Goal: Task Accomplishment & Management: Manage account settings

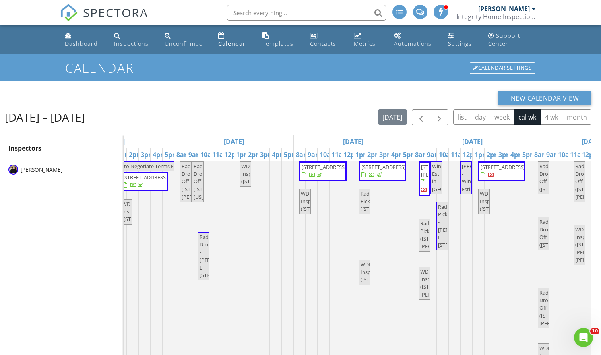
click at [511, 179] on span "1505 Green Oak Pass, Tiffin 52340" at bounding box center [502, 171] width 44 height 16
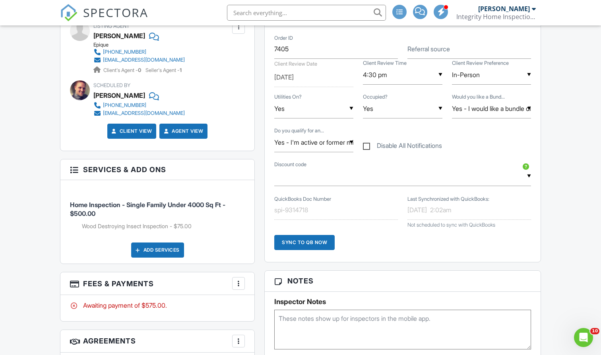
scroll to position [498, 0]
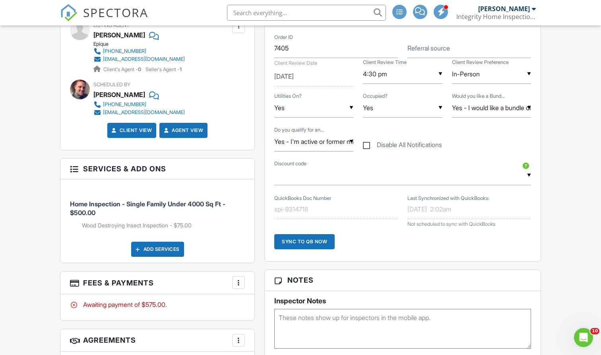
click at [241, 279] on div at bounding box center [239, 283] width 8 height 8
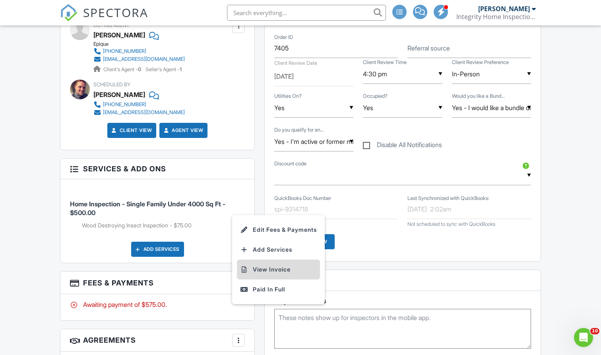
click at [258, 260] on li "View Invoice" at bounding box center [278, 270] width 83 height 20
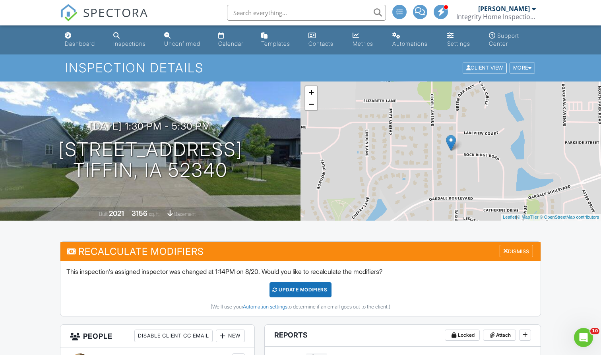
scroll to position [0, 0]
click at [515, 65] on div "More" at bounding box center [523, 68] width 26 height 11
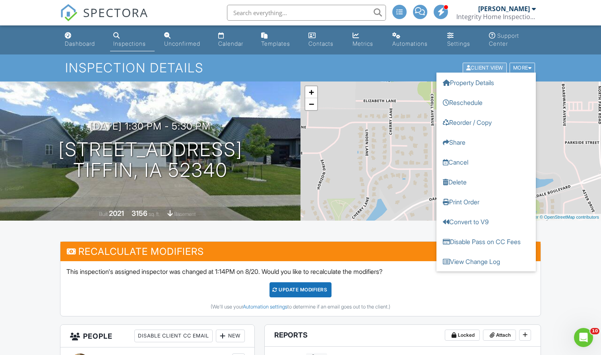
click at [463, 65] on div "Client View" at bounding box center [485, 68] width 44 height 11
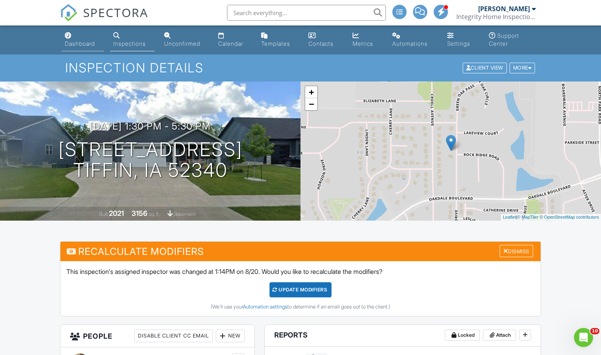
click at [71, 43] on div "Dashboard" at bounding box center [80, 43] width 30 height 7
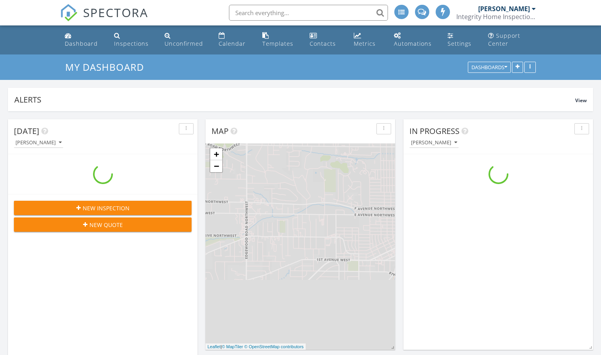
scroll to position [1022, 602]
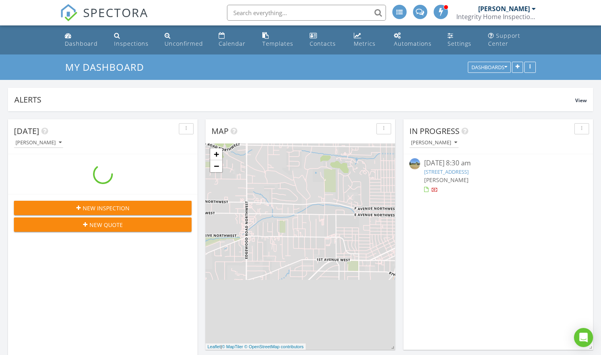
click at [121, 207] on span "New Inspection" at bounding box center [106, 208] width 47 height 8
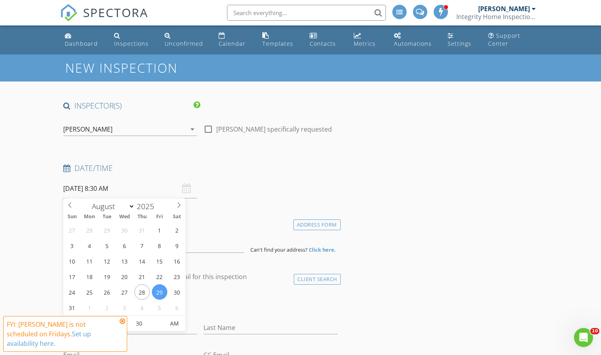
click at [101, 190] on input "08/29/2025 8:30 AM" at bounding box center [130, 188] width 134 height 19
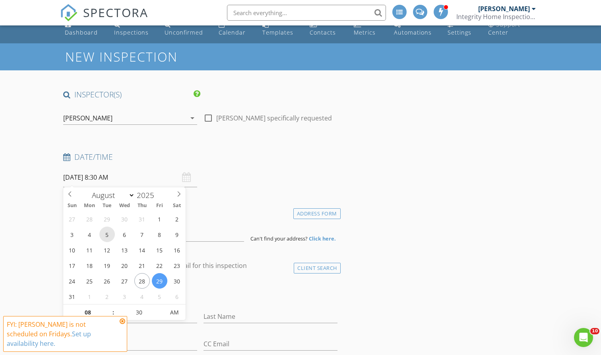
scroll to position [18, 0]
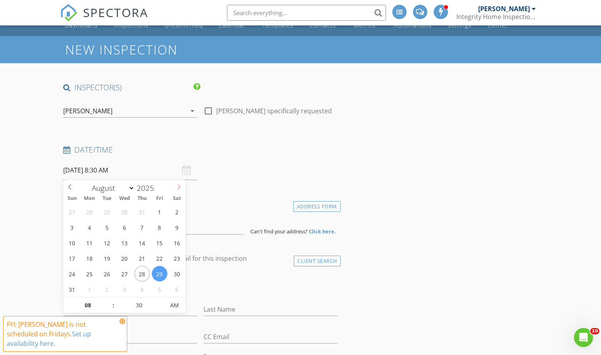
select select "8"
click at [176, 186] on icon at bounding box center [179, 187] width 6 height 6
type input "09/08/2025 8:30 AM"
type input "09"
type input "09/08/2025 9:30 AM"
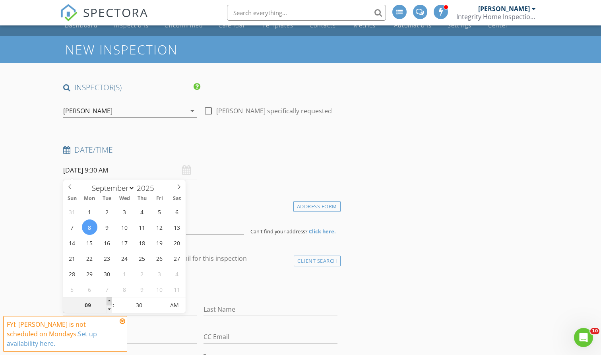
click at [109, 299] on span at bounding box center [110, 301] width 6 height 8
type input "10"
type input "09/08/2025 10:30 AM"
click at [109, 299] on span at bounding box center [110, 301] width 6 height 8
type input "11"
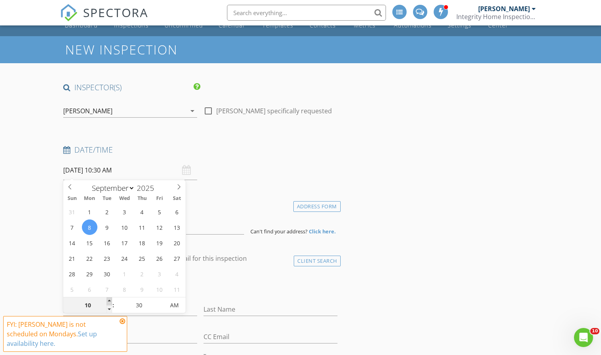
type input "09/08/2025 11:30 AM"
click at [109, 299] on span at bounding box center [110, 301] width 6 height 8
type input "12"
type input "09/08/2025 12:30 PM"
click at [109, 299] on span at bounding box center [110, 301] width 6 height 8
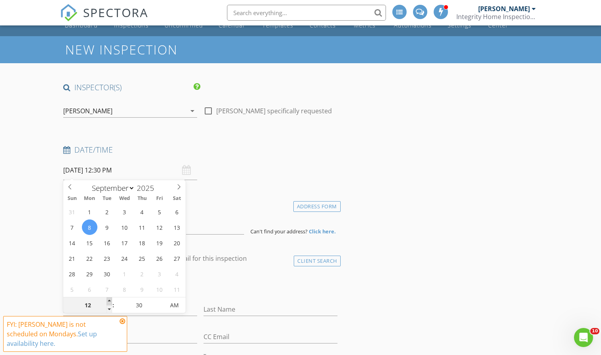
type input "01"
type input "09/08/2025 1:30 PM"
click at [109, 299] on span at bounding box center [110, 301] width 6 height 8
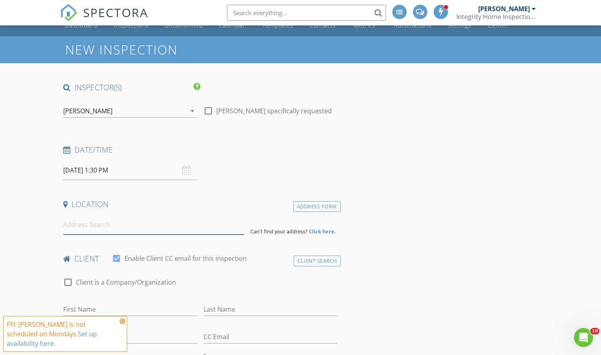
click at [68, 228] on input at bounding box center [153, 224] width 181 height 19
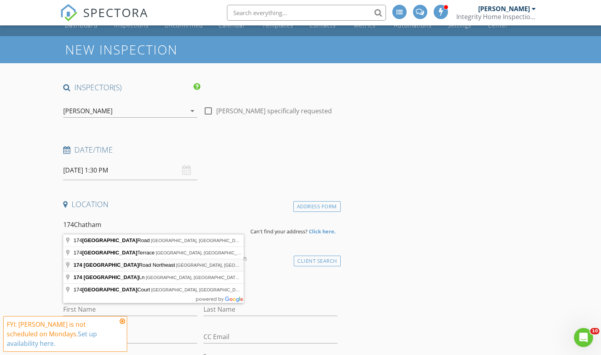
type input "174 Chatham Road Northeast, Cedar Rapids, IA, USA"
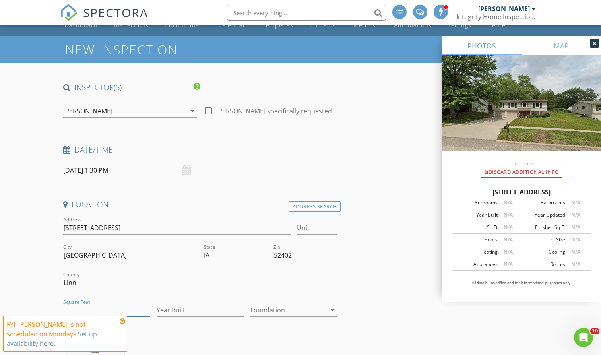
click at [80, 304] on input "Square Feet" at bounding box center [106, 310] width 87 height 13
type input "1611"
type input "1970"
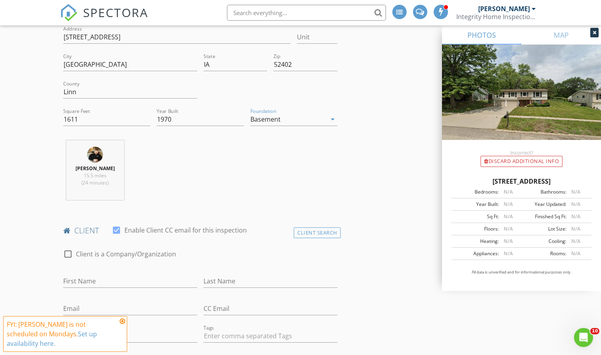
scroll to position [222, 0]
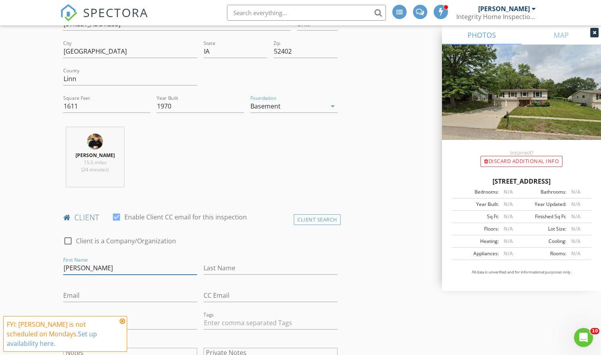
type input "Bryan"
type input "Tennigkeit"
type input "nanaki142@gmail.com"
click at [103, 271] on input "Bryan" at bounding box center [130, 268] width 134 height 13
type input "Bryan & Brittany"
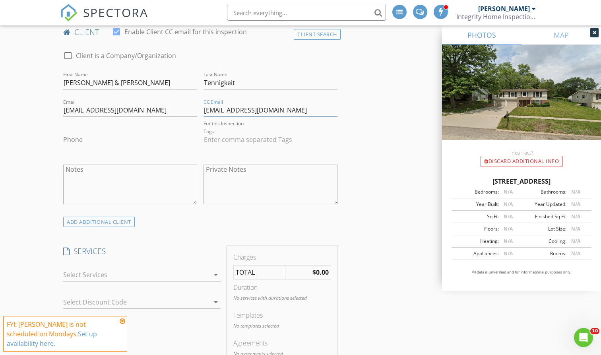
scroll to position [410, 0]
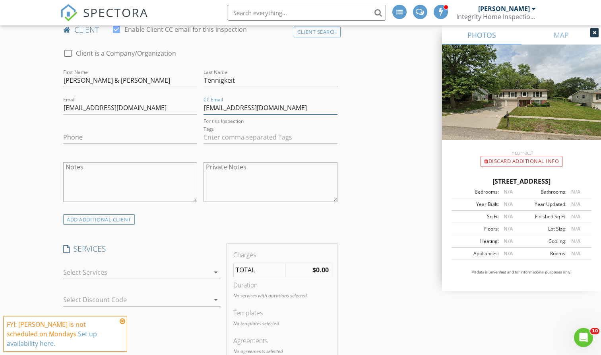
type input "brittany.philipp@gmail.com"
click at [108, 270] on div at bounding box center [136, 272] width 146 height 13
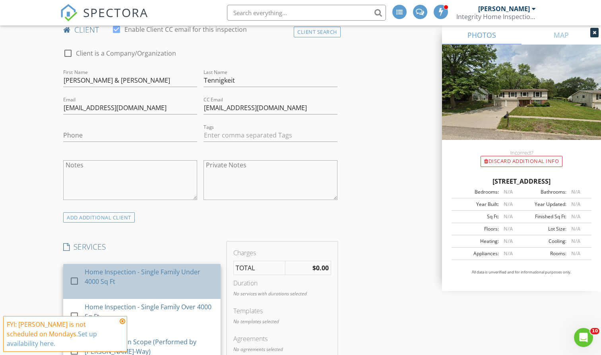
click at [108, 272] on div "Home Inspection - Single Family Under 4000 Sq Ft" at bounding box center [150, 276] width 130 height 19
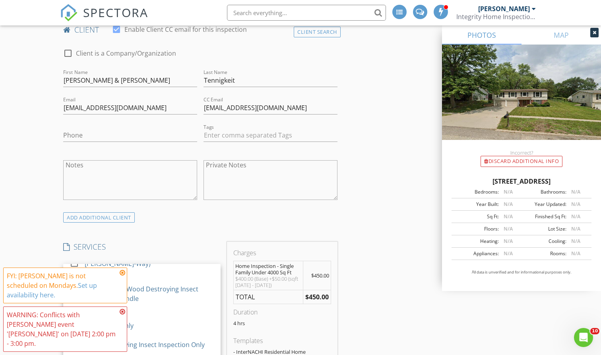
scroll to position [99, 0]
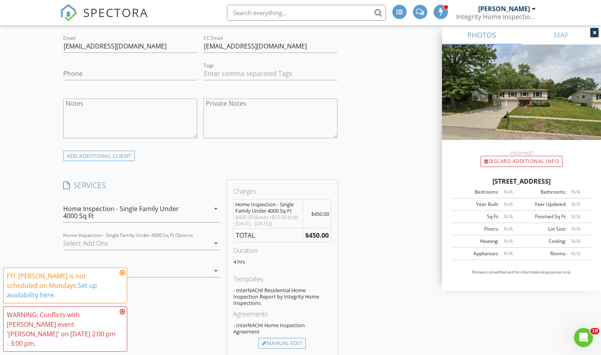
scroll to position [476, 0]
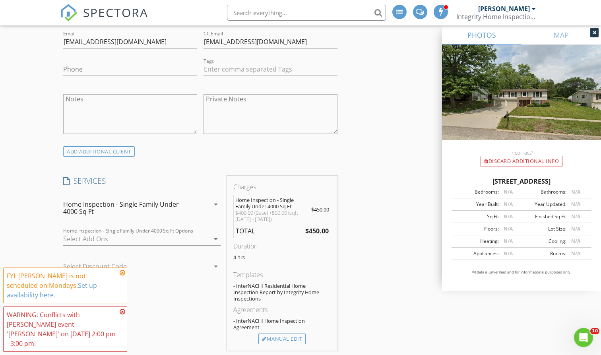
click at [124, 238] on div at bounding box center [136, 239] width 146 height 13
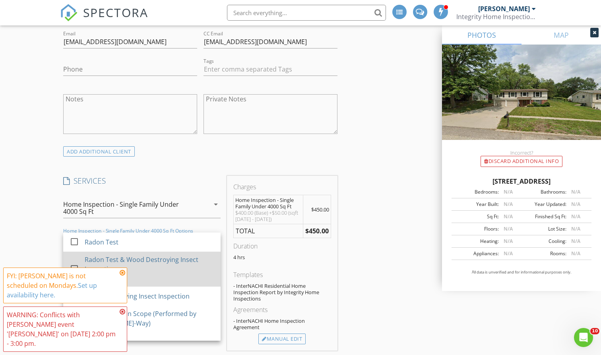
click at [120, 262] on div "Radon Test & Wood Destroying Insect Inspection" at bounding box center [150, 264] width 130 height 19
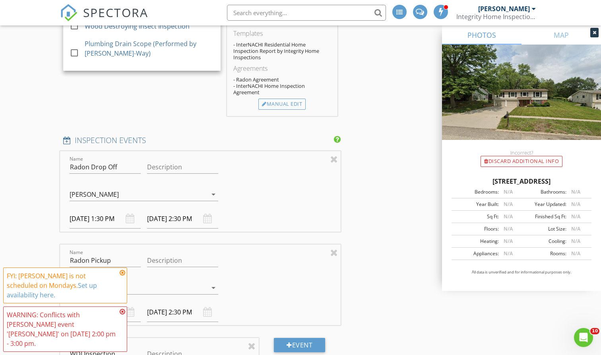
scroll to position [746, 0]
click at [99, 212] on input "[DATE] 1:30 PM" at bounding box center [105, 218] width 71 height 19
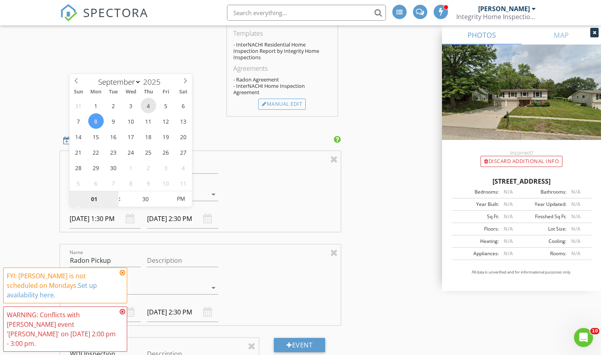
type input "[DATE] 1:30 PM"
type input "[DATE] 2:30 PM"
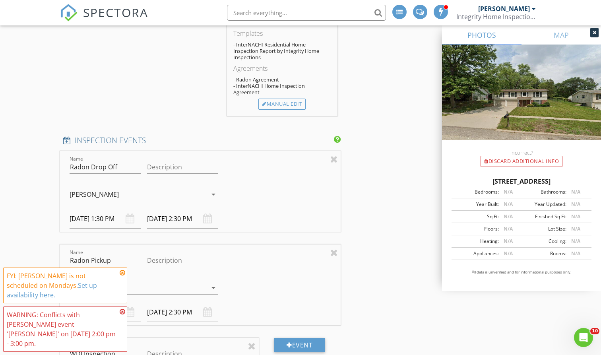
click at [51, 183] on div "New Inspection INSPECTOR(S) check_box Josh Redenbaugh PRIMARY check_box_outline…" at bounding box center [300, 255] width 601 height 1893
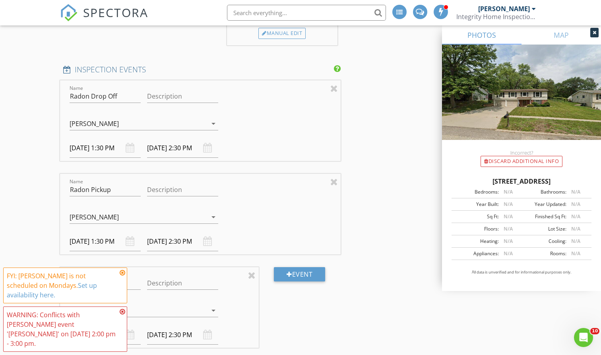
scroll to position [916, 0]
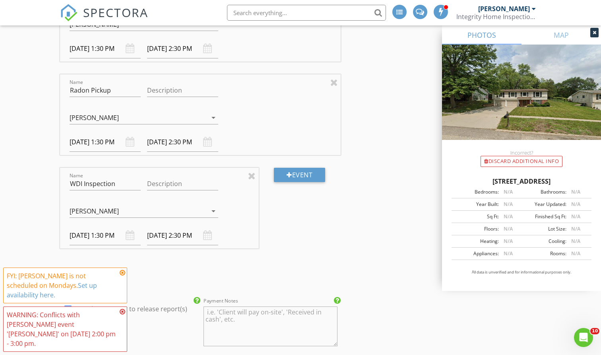
click at [83, 229] on input "[DATE] 1:30 PM" at bounding box center [105, 235] width 71 height 19
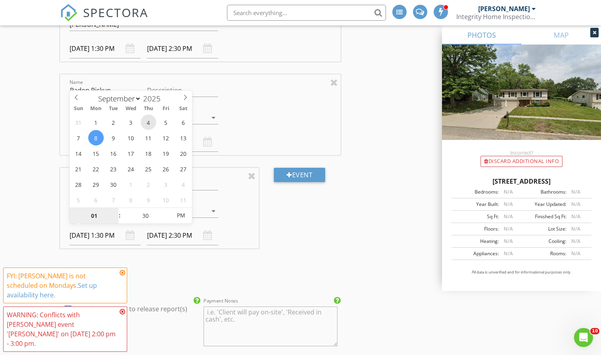
type input "[DATE] 1:30 PM"
type input "[DATE] 2:30 PM"
click at [42, 206] on div "New Inspection INSPECTOR(S) check_box Josh Redenbaugh PRIMARY check_box_outline…" at bounding box center [300, 84] width 601 height 1893
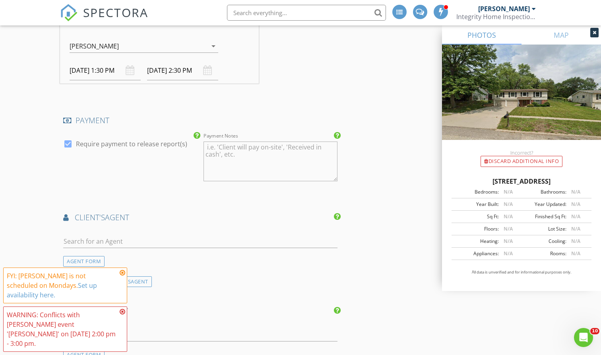
scroll to position [1113, 0]
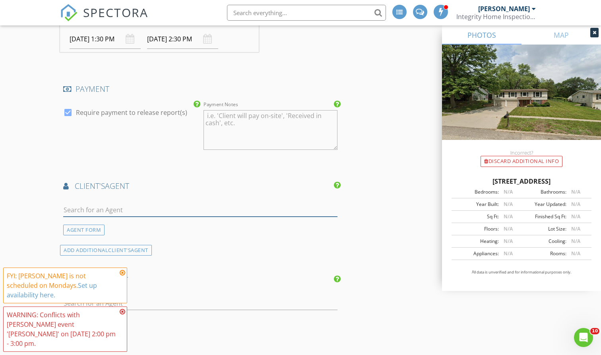
click at [100, 206] on input "text" at bounding box center [200, 210] width 274 height 13
type input "h"
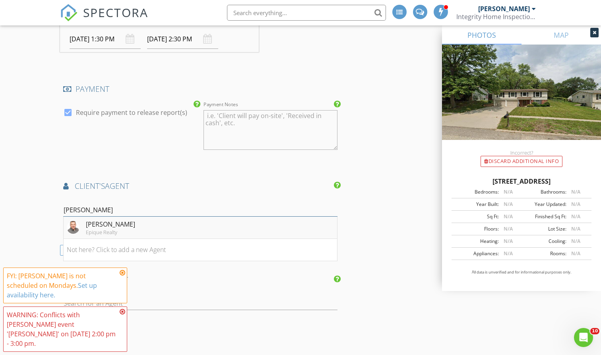
type input "John sz"
click at [101, 230] on div "Epique Realty" at bounding box center [110, 232] width 49 height 6
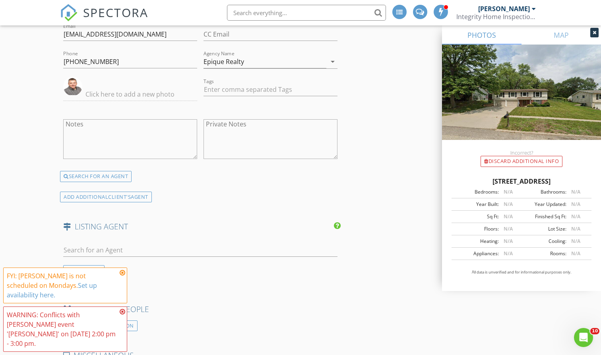
scroll to position [1335, 0]
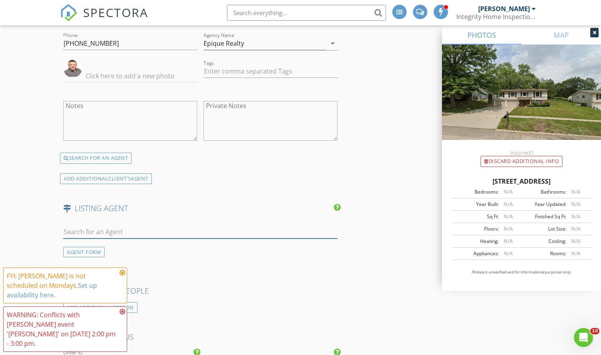
click at [98, 228] on input "text" at bounding box center [200, 231] width 274 height 13
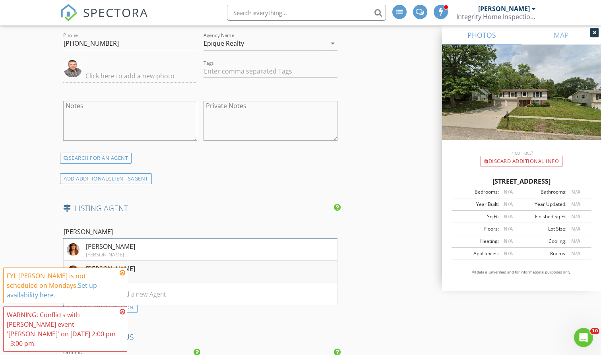
type input "Sandra k"
click at [122, 264] on div "[PERSON_NAME]" at bounding box center [110, 269] width 49 height 10
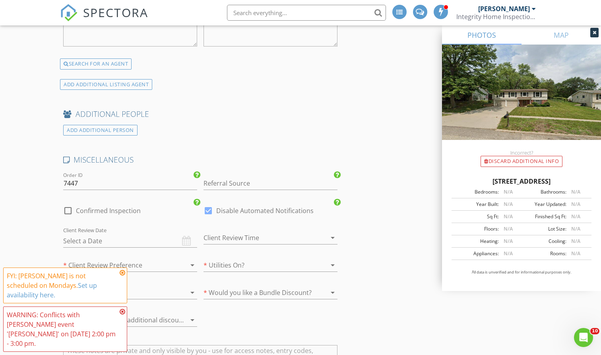
scroll to position [1680, 0]
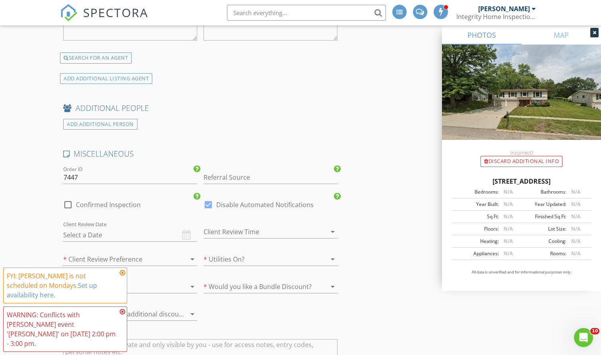
click at [121, 232] on input "text" at bounding box center [130, 235] width 134 height 13
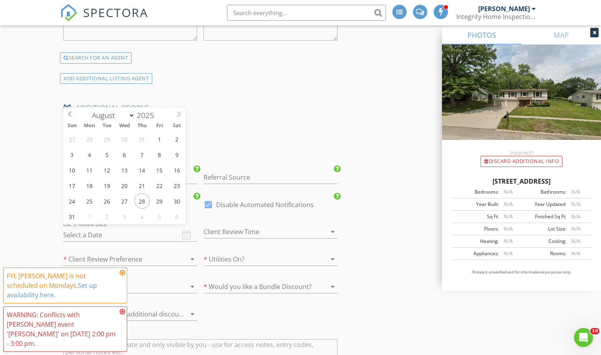
select select "8"
click at [179, 115] on icon at bounding box center [179, 114] width 3 height 5
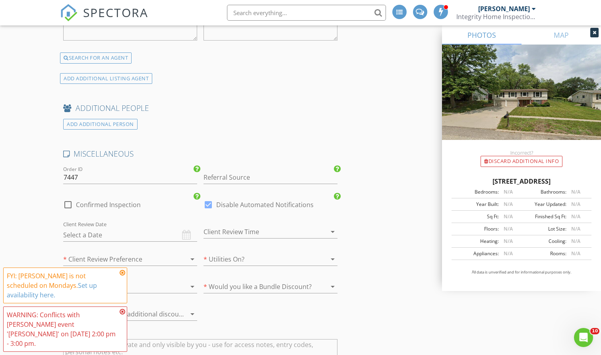
type input "[DATE]"
click at [218, 226] on div at bounding box center [260, 231] width 112 height 13
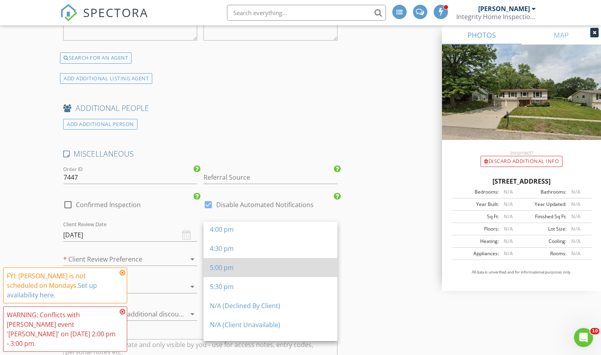
scroll to position [326, 0]
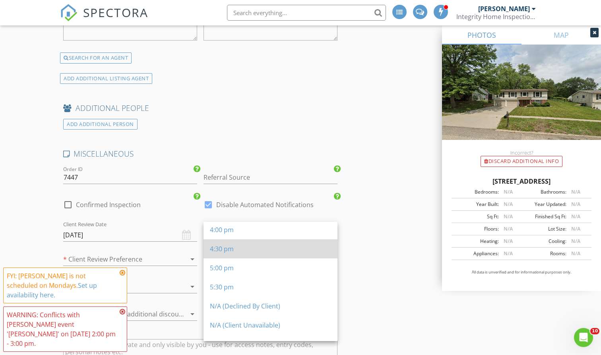
click at [217, 244] on div "4:30 pm" at bounding box center [270, 249] width 121 height 10
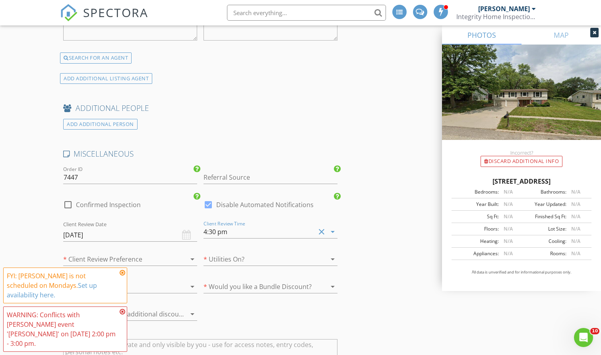
click at [164, 256] on div at bounding box center [119, 259] width 112 height 13
click at [164, 256] on div "In-Person" at bounding box center [130, 259] width 121 height 10
click at [223, 255] on div at bounding box center [260, 259] width 112 height 13
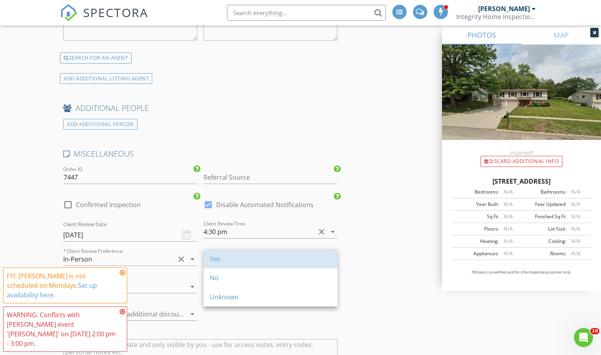
click at [223, 255] on div "Yes" at bounding box center [270, 259] width 121 height 10
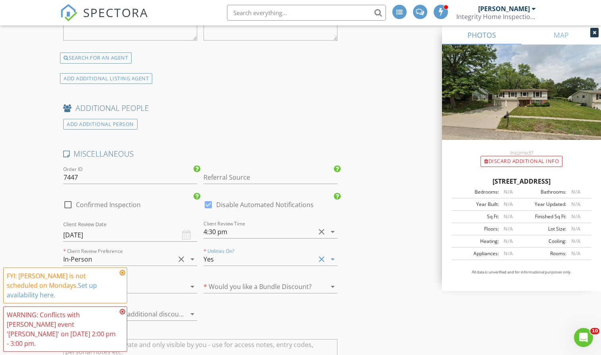
click at [152, 282] on div at bounding box center [119, 286] width 112 height 13
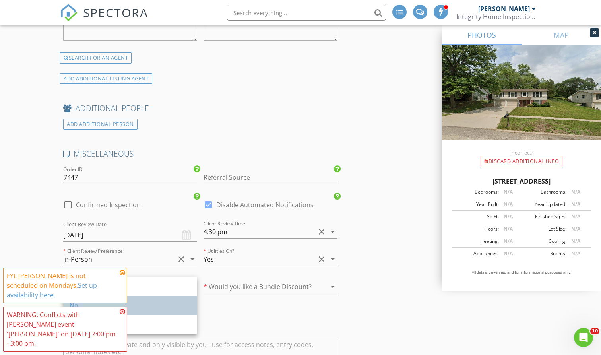
click at [161, 301] on div "No" at bounding box center [130, 306] width 121 height 10
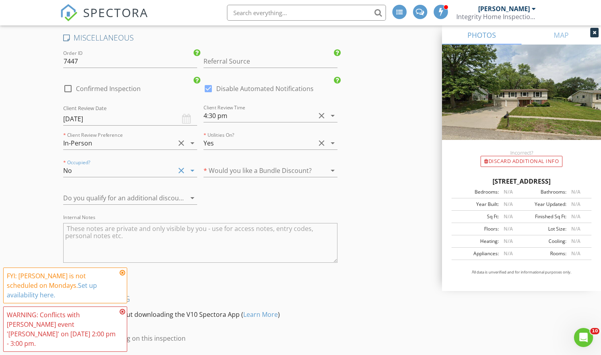
scroll to position [1797, 0]
click at [132, 88] on label "Confirmed Inspection" at bounding box center [108, 88] width 65 height 8
checkbox input "true"
click at [213, 83] on div at bounding box center [209, 88] width 14 height 14
checkbox input "false"
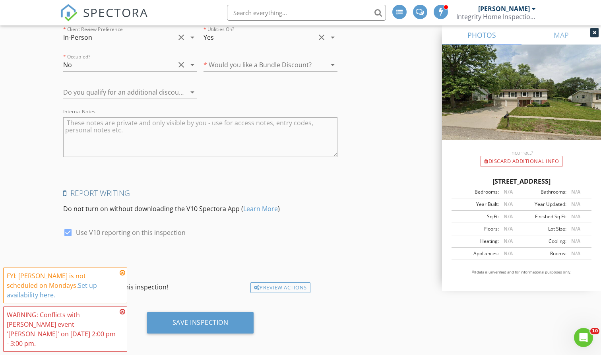
scroll to position [1902, 0]
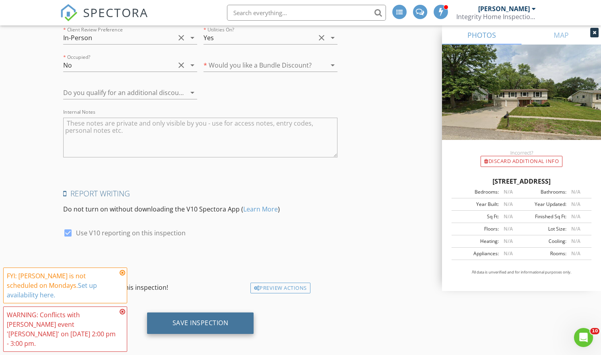
click at [201, 319] on div "Save Inspection" at bounding box center [201, 323] width 56 height 8
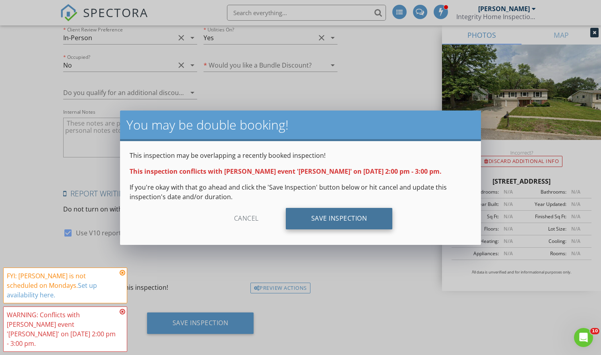
click at [317, 220] on div "Save Inspection" at bounding box center [339, 218] width 107 height 21
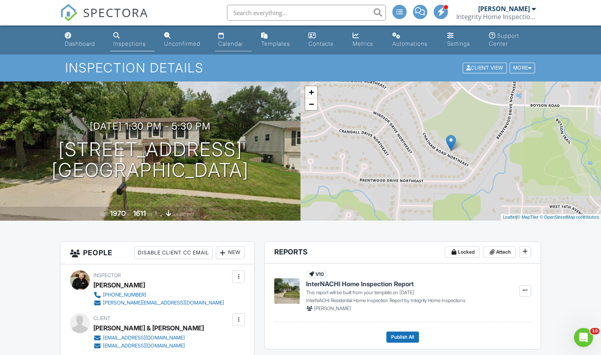
click at [237, 39] on link "Calendar" at bounding box center [233, 40] width 37 height 23
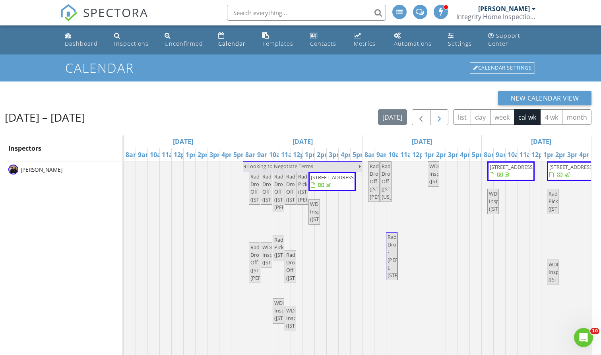
click at [439, 120] on span "button" at bounding box center [440, 118] width 10 height 10
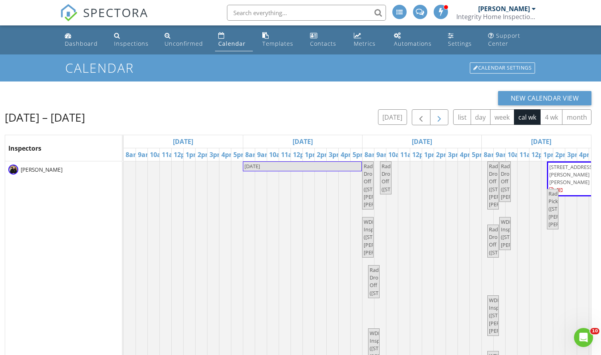
click at [443, 116] on span "button" at bounding box center [440, 118] width 10 height 10
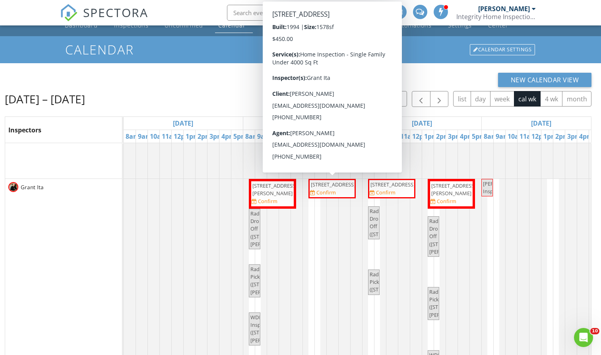
scroll to position [74, 0]
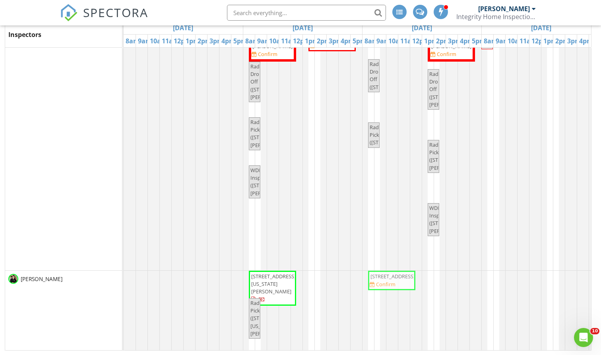
drag, startPoint x: 396, startPoint y: 174, endPoint x: 391, endPoint y: 320, distance: 145.6
click at [391, 320] on tbody "174 Chatham Rd NE, Cedar Rapids 52402 Pinnacle Success Meeting Radon Drop Off (…" at bounding box center [541, 134] width 835 height 431
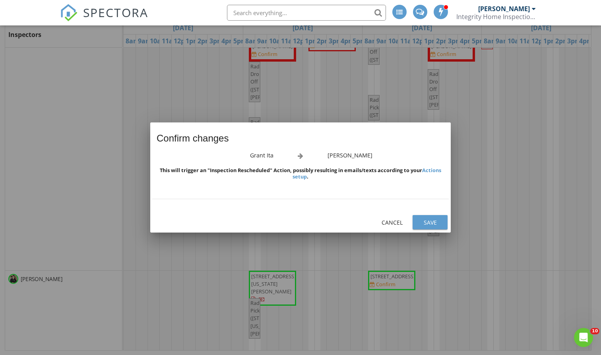
click at [424, 218] on button "Save" at bounding box center [430, 222] width 35 height 14
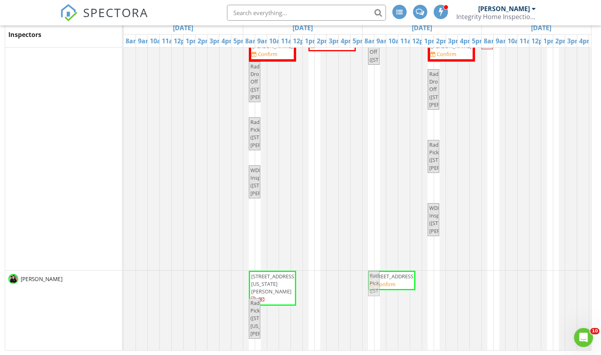
click at [372, 278] on tbody "174 Chatham Rd NE, Cedar Rapids 52402 Pinnacle Success Meeting Radon Drop Off (…" at bounding box center [541, 134] width 835 height 431
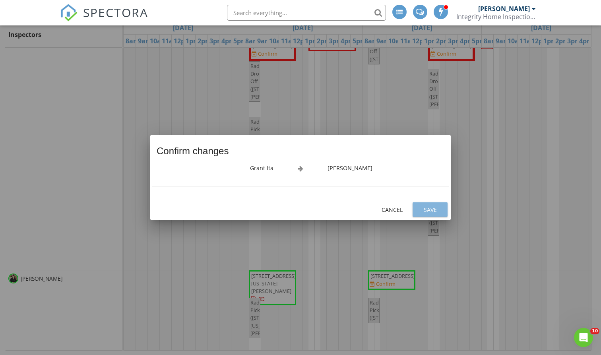
click at [431, 211] on div "Save" at bounding box center [430, 210] width 22 height 8
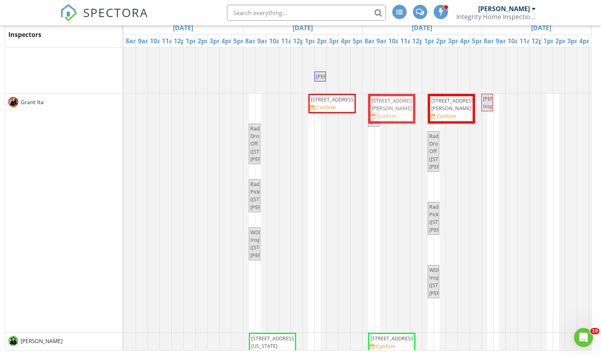
drag, startPoint x: 284, startPoint y: 101, endPoint x: 402, endPoint y: 99, distance: 117.7
click at [124, 99] on div "478 Rebekah Ct, Coralville 52241 Confirm 1511 Greens Way Ct NE, Cedar Rapids 52…" at bounding box center [124, 213] width 0 height 239
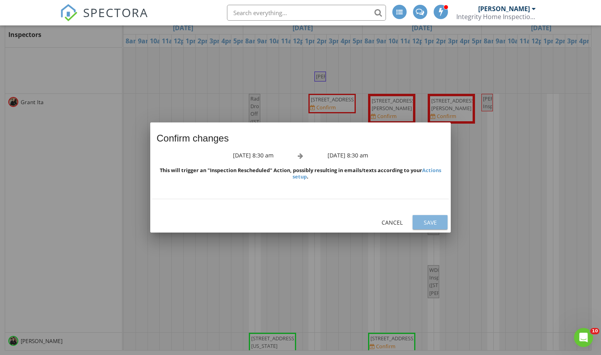
click at [423, 220] on div "Save" at bounding box center [430, 222] width 22 height 8
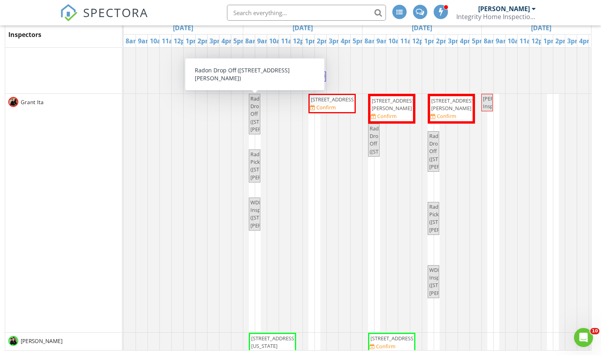
click at [256, 127] on span "Radon Drop Off ([STREET_ADDRESS][PERSON_NAME])" at bounding box center [274, 114] width 46 height 38
select select "8"
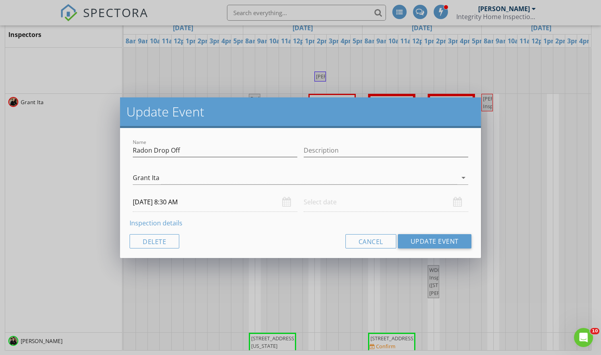
click at [170, 199] on input "09/08/2025 8:30 AM" at bounding box center [215, 201] width 165 height 19
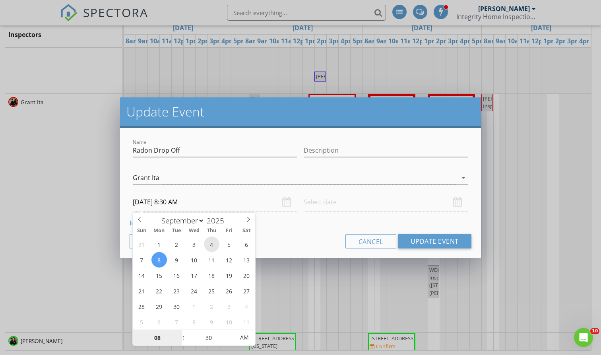
type input "09/04/2025 8:30 AM"
type input "09"
type input "09/04/2025 9:30 AM"
click at [178, 334] on span at bounding box center [180, 334] width 6 height 8
type input "10"
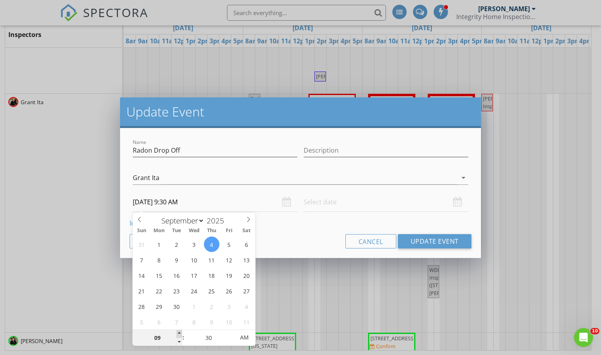
type input "09/04/2025 10:30 AM"
click at [178, 334] on span at bounding box center [180, 334] width 6 height 8
type input "11"
type input "09/04/2025 11:30 AM"
click at [178, 334] on span at bounding box center [180, 334] width 6 height 8
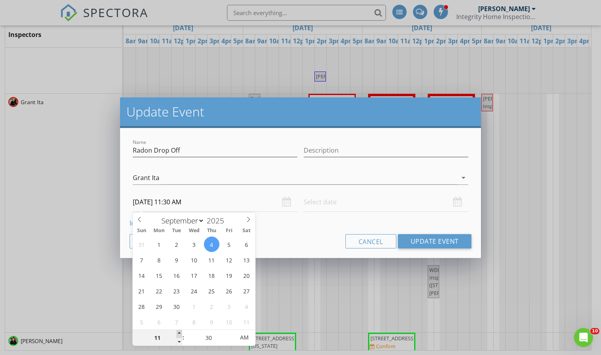
type input "12"
type input "09/04/2025 12:30 PM"
click at [178, 334] on span at bounding box center [180, 334] width 6 height 8
type input "01"
type input "09/04/2025 1:30 PM"
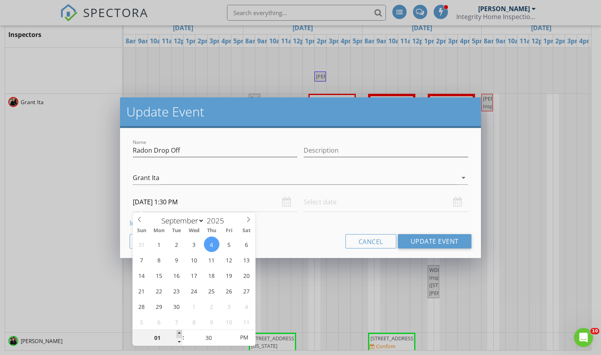
click at [178, 334] on span at bounding box center [180, 334] width 6 height 8
click at [328, 177] on div "Grant Ita" at bounding box center [295, 177] width 324 height 13
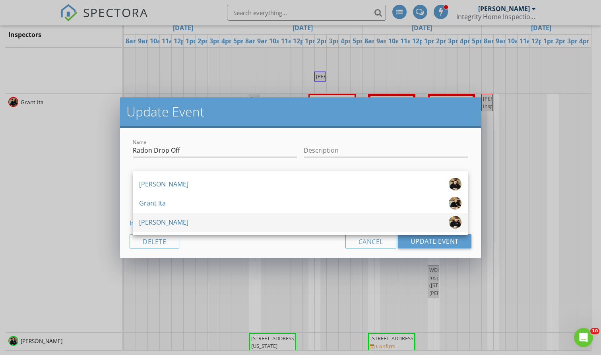
click at [290, 221] on div "[PERSON_NAME]" at bounding box center [300, 222] width 322 height 13
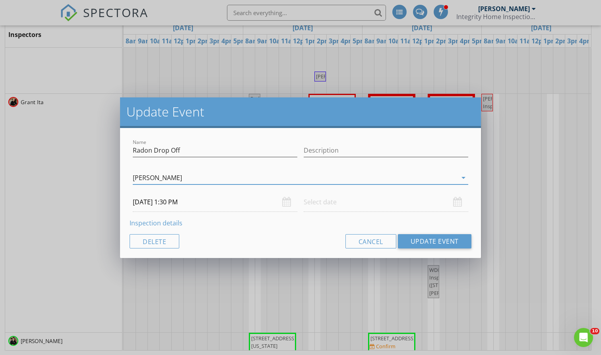
click at [311, 206] on input "text" at bounding box center [386, 201] width 165 height 19
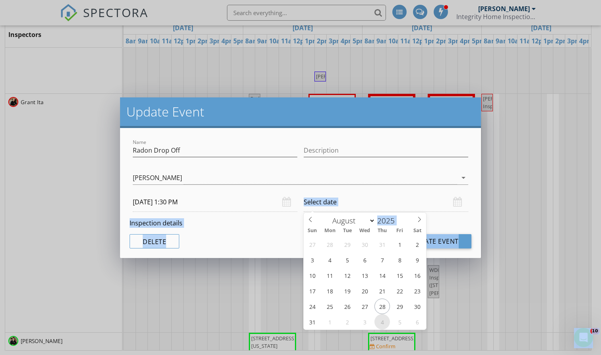
select select "8"
type input "09/04/2025 12:00 PM"
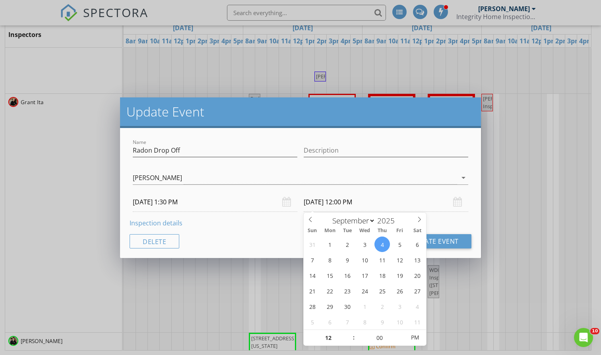
click at [280, 247] on div "Cancel Update Event" at bounding box center [301, 241] width 342 height 14
click at [377, 206] on input "09/04/2025 12:00 PM" at bounding box center [386, 201] width 165 height 19
type input "01"
type input "09/04/2025 1:00 PM"
click at [351, 334] on span at bounding box center [350, 334] width 6 height 8
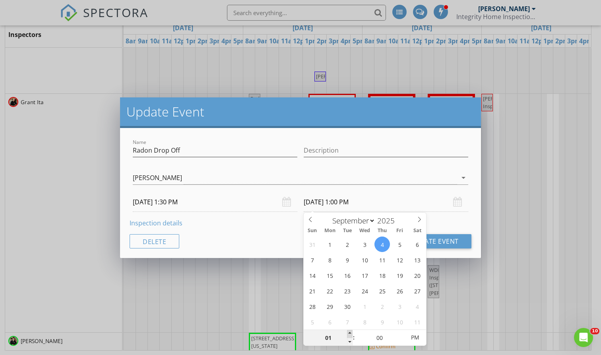
type input "02"
type input "09/04/2025 2:00 PM"
click at [351, 334] on span at bounding box center [350, 334] width 6 height 8
click at [453, 233] on div "Name Radon Drop Off Description Brian Leemans Grant Ita Josh Redenbaugh Josh Re…" at bounding box center [300, 193] width 361 height 130
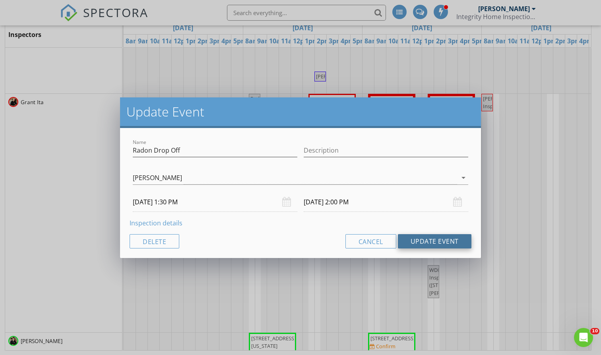
click at [453, 237] on button "Update Event" at bounding box center [435, 241] width 74 height 14
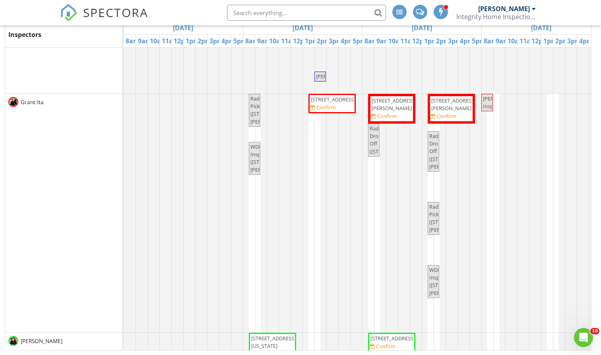
click at [256, 166] on span "WDI Inspection (478 Rebekah Ct, Coralville)" at bounding box center [274, 158] width 46 height 30
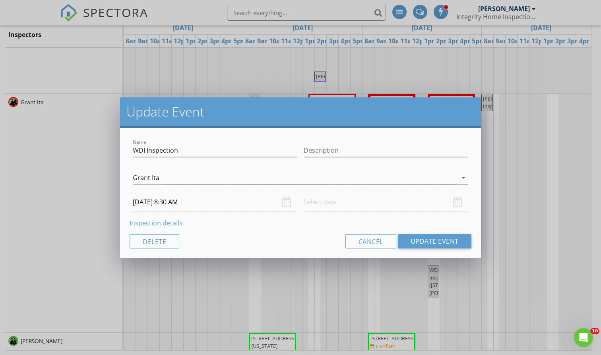
click at [188, 198] on input "09/08/2025 8:30 AM" at bounding box center [215, 201] width 165 height 19
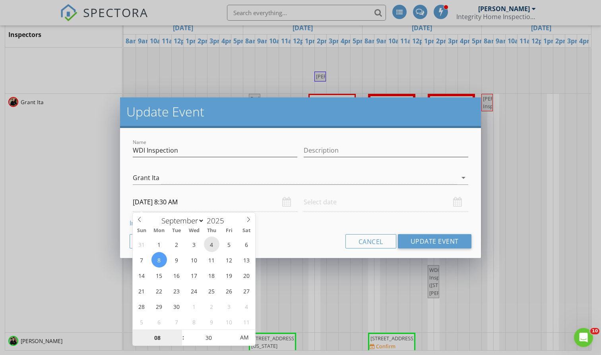
type input "09/04/2025 8:30 AM"
type input "09"
type input "09/04/2025 9:30 AM"
click at [179, 332] on span at bounding box center [180, 334] width 6 height 8
type input "10"
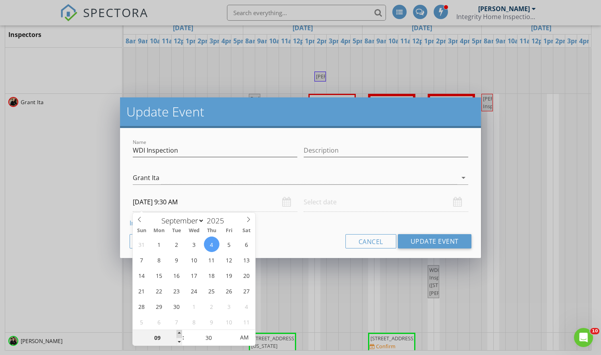
type input "09/04/2025 10:30 AM"
click at [179, 332] on span at bounding box center [180, 334] width 6 height 8
type input "11"
type input "09/04/2025 11:30 AM"
click at [179, 332] on span at bounding box center [180, 334] width 6 height 8
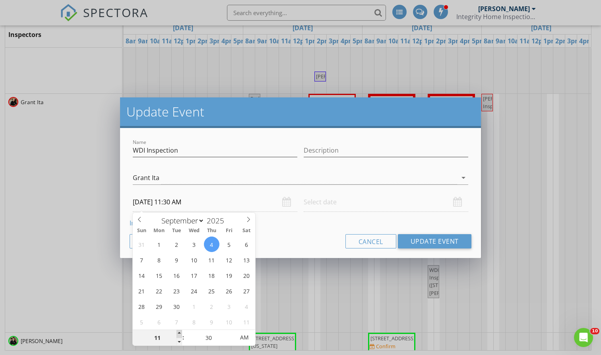
type input "12"
type input "09/04/2025 12:30 PM"
click at [179, 332] on span at bounding box center [180, 334] width 6 height 8
type input "01"
type input "09/04/2025 1:30 PM"
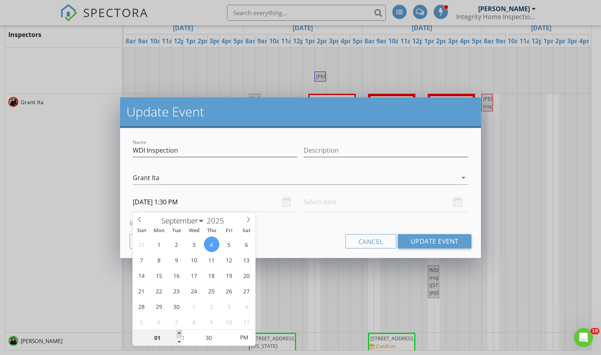
click at [177, 332] on span at bounding box center [180, 334] width 6 height 8
click at [291, 183] on div "Grant Ita" at bounding box center [295, 177] width 324 height 13
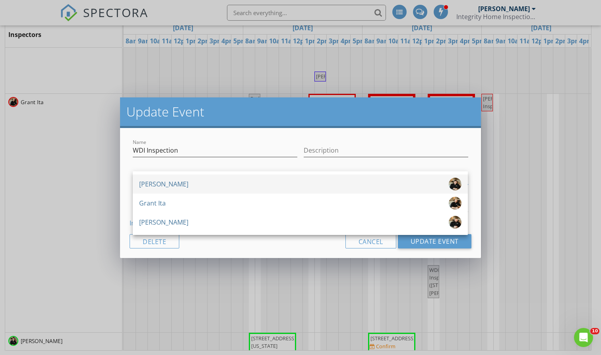
click at [289, 185] on div "[PERSON_NAME]" at bounding box center [300, 184] width 322 height 13
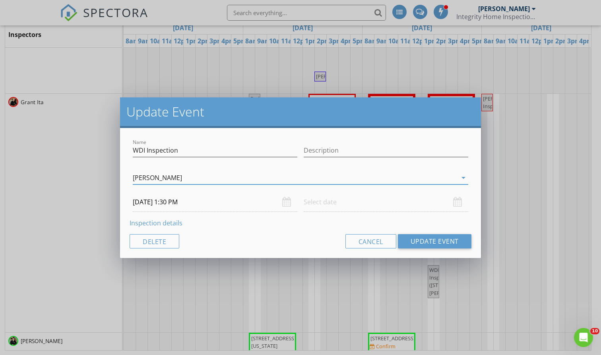
click at [289, 177] on div "[PERSON_NAME]" at bounding box center [295, 177] width 324 height 13
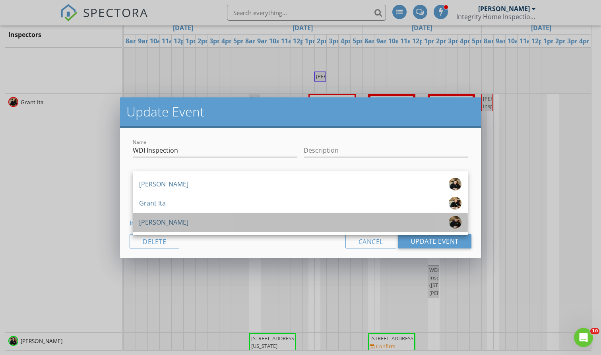
click at [272, 225] on div "[PERSON_NAME]" at bounding box center [300, 222] width 322 height 13
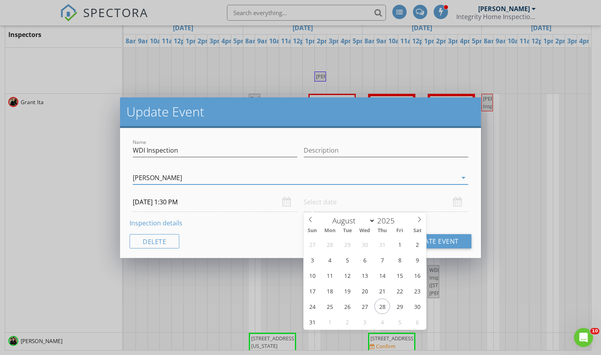
click at [328, 202] on input "text" at bounding box center [386, 201] width 165 height 19
select select "8"
type input "09/04/2025 12:00 PM"
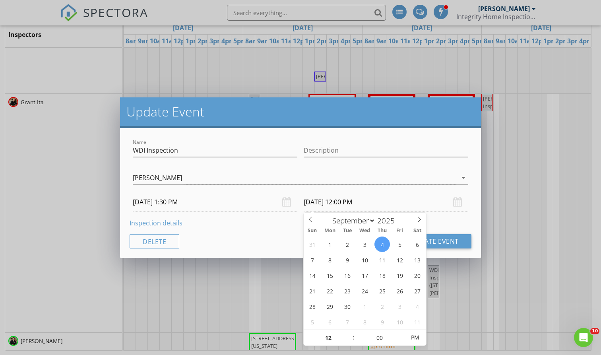
click at [334, 198] on input "09/04/2025 12:00 PM" at bounding box center [386, 201] width 165 height 19
type input "01"
type input "09/04/2025 1:00 PM"
click at [348, 333] on span at bounding box center [350, 334] width 6 height 8
type input "02"
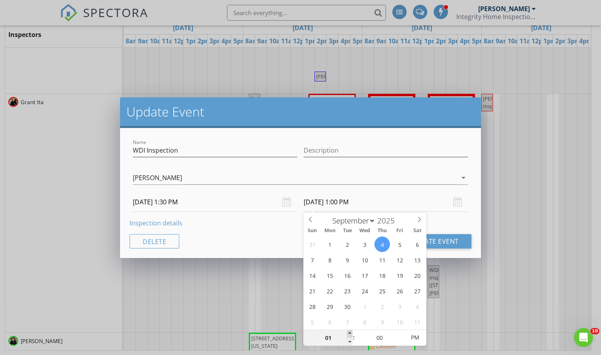
type input "09/04/2025 2:00 PM"
click at [348, 333] on span at bounding box center [350, 334] width 6 height 8
type input "03"
type input "09/04/2025 3:00 PM"
click at [348, 333] on span at bounding box center [350, 334] width 6 height 8
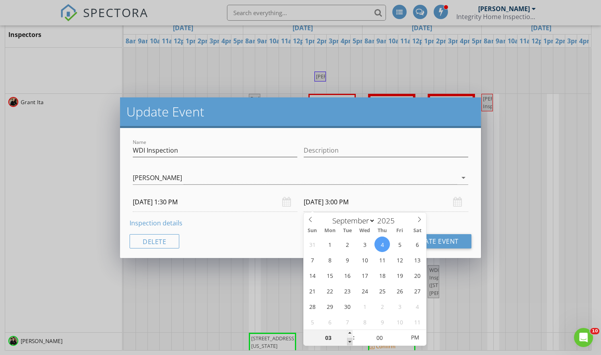
type input "02"
type input "09/04/2025 2:00 PM"
click at [350, 340] on span at bounding box center [350, 342] width 6 height 8
click at [284, 227] on div "Inspection details" at bounding box center [301, 223] width 342 height 10
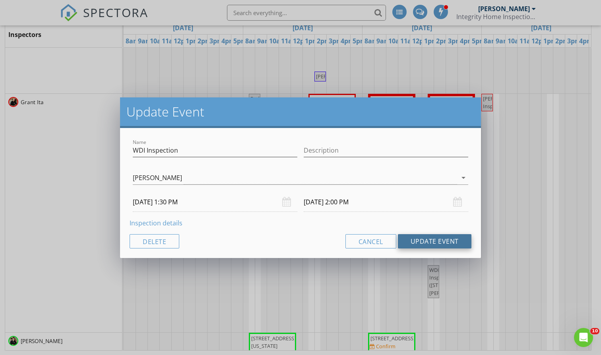
click at [409, 242] on button "Update Event" at bounding box center [435, 241] width 74 height 14
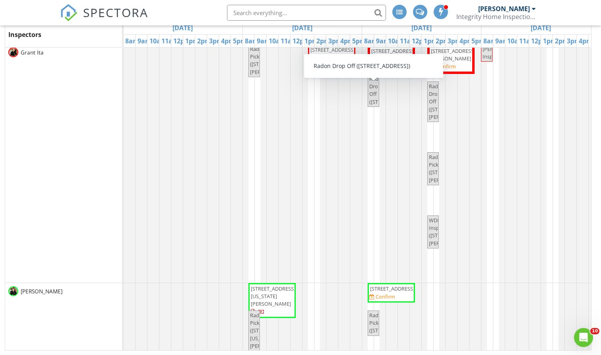
scroll to position [102, 0]
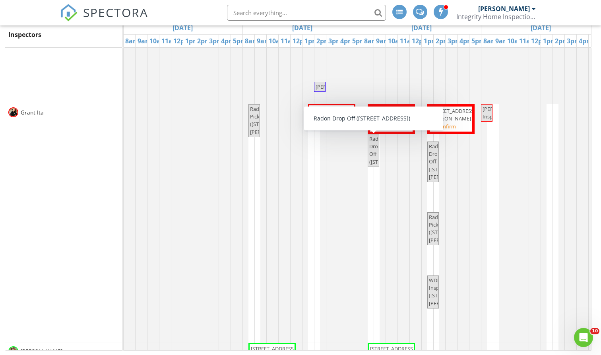
click at [372, 150] on span "Radon Drop Off ([STREET_ADDRESS])" at bounding box center [393, 150] width 48 height 30
select select "8"
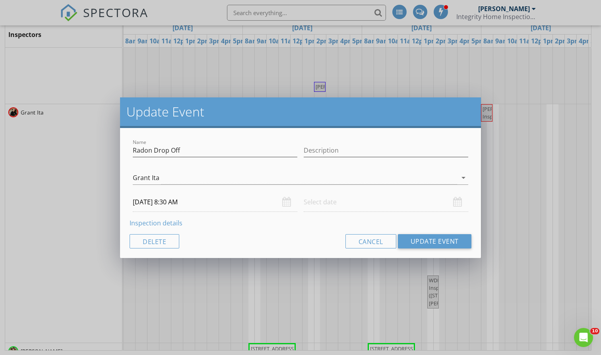
click at [175, 203] on input "09/09/2025 8:30 AM" at bounding box center [215, 201] width 165 height 19
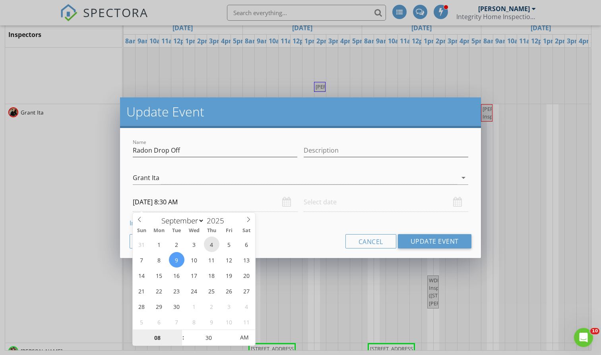
type input "09/04/2025 8:30 AM"
type input "09"
type input "09/04/2025 9:30 AM"
click at [178, 332] on span at bounding box center [180, 334] width 6 height 8
type input "10"
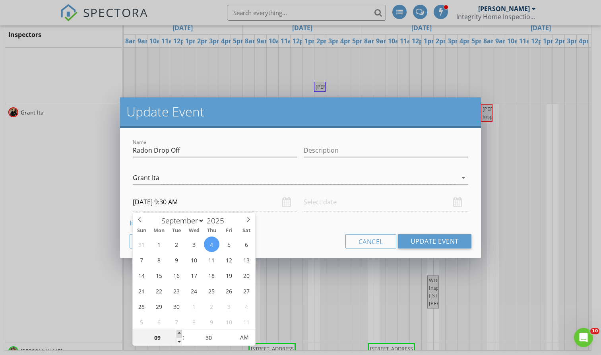
type input "09/04/2025 10:30 AM"
click at [178, 332] on span at bounding box center [180, 334] width 6 height 8
type input "11"
type input "09/04/2025 11:30 AM"
click at [178, 332] on span at bounding box center [180, 334] width 6 height 8
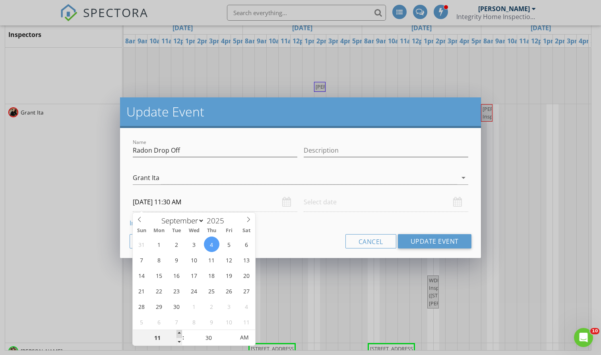
type input "12"
type input "09/04/2025 12:30 PM"
click at [178, 332] on span at bounding box center [180, 334] width 6 height 8
type input "01"
type input "[DATE] 1:30 PM"
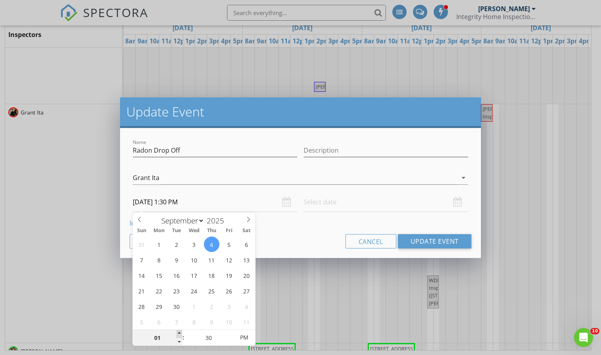
click at [178, 332] on span at bounding box center [180, 334] width 6 height 8
type input "02"
type input "[DATE] 2:30 PM"
click at [178, 332] on span at bounding box center [180, 334] width 6 height 8
click at [287, 239] on div "Cancel Update Event" at bounding box center [301, 241] width 342 height 14
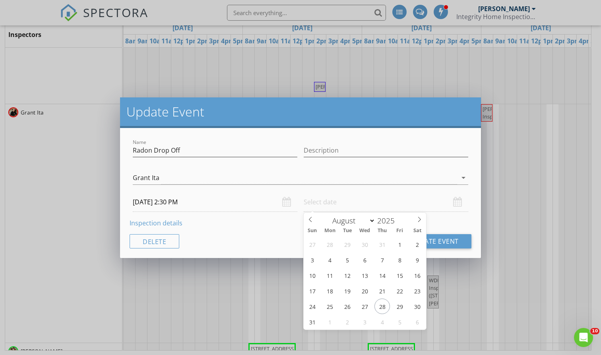
click at [339, 201] on input "text" at bounding box center [386, 201] width 165 height 19
select select "8"
type input "09/04/2025 12:00 PM"
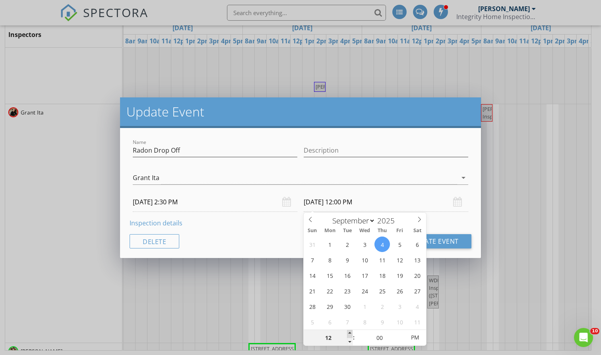
type input "01"
type input "09/04/2025 1:00 PM"
click at [350, 333] on span at bounding box center [350, 334] width 6 height 8
type input "02"
type input "09/04/2025 2:00 PM"
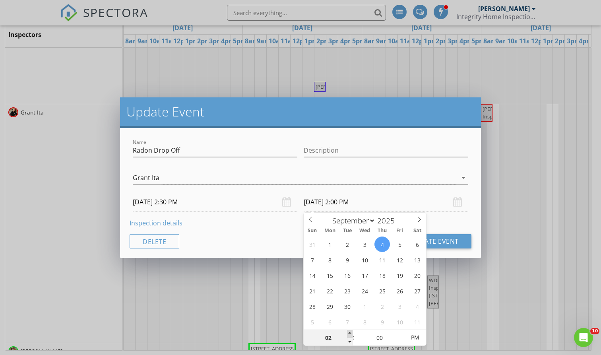
click at [350, 333] on span at bounding box center [350, 334] width 6 height 8
type input "03"
type input "09/04/2025 3:00 PM"
click at [350, 333] on span at bounding box center [350, 334] width 6 height 8
click at [247, 176] on div "Grant Ita" at bounding box center [295, 177] width 324 height 13
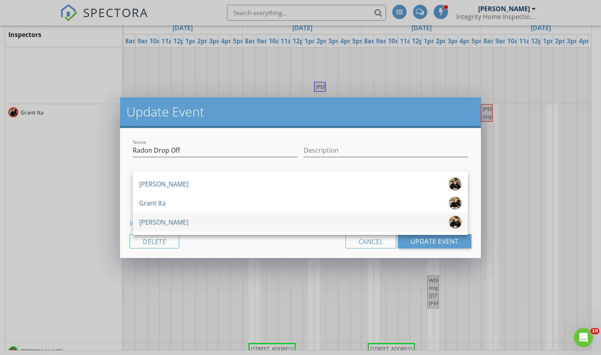
click at [216, 219] on div "[PERSON_NAME]" at bounding box center [300, 222] width 322 height 13
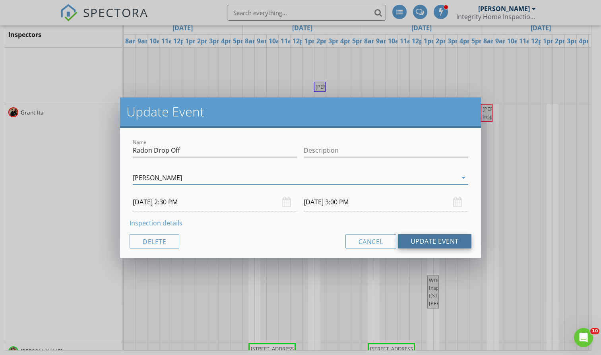
click at [414, 244] on button "Update Event" at bounding box center [435, 241] width 74 height 14
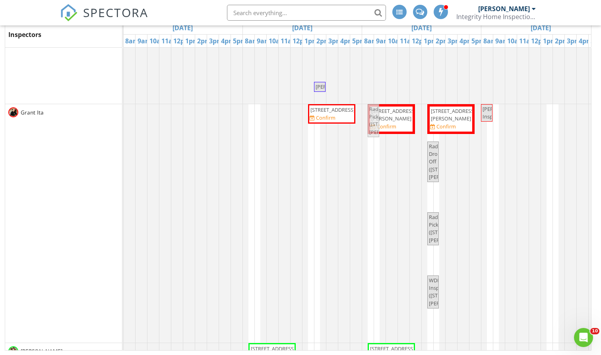
drag, startPoint x: 254, startPoint y: 146, endPoint x: 371, endPoint y: 146, distance: 116.9
click at [123, 146] on div "Radon Pickup (478 Rebekah Ct, Coralville) 1511 Greens Way Ct NE, Cedar Rapids 5…" at bounding box center [123, 223] width 0 height 239
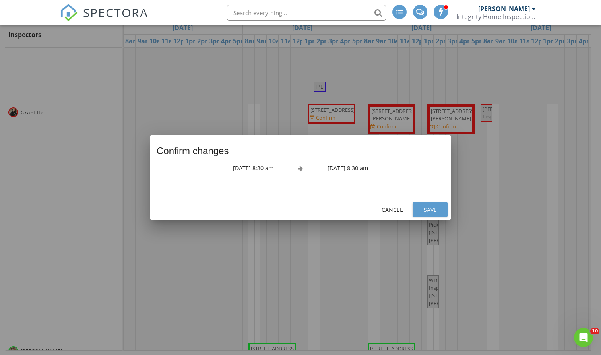
click at [421, 207] on div "Save" at bounding box center [430, 210] width 22 height 8
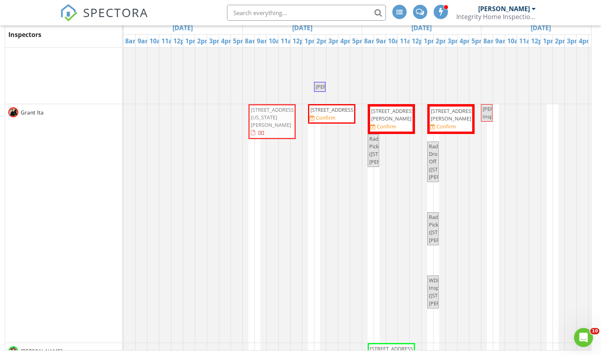
drag, startPoint x: 264, startPoint y: 344, endPoint x: 265, endPoint y: 238, distance: 106.2
click at [265, 238] on tbody "174 Chatham Rd NE, Cedar Rapids 52402 Pinnacle Success Meeting Radon Drop Off (…" at bounding box center [540, 210] width 835 height 439
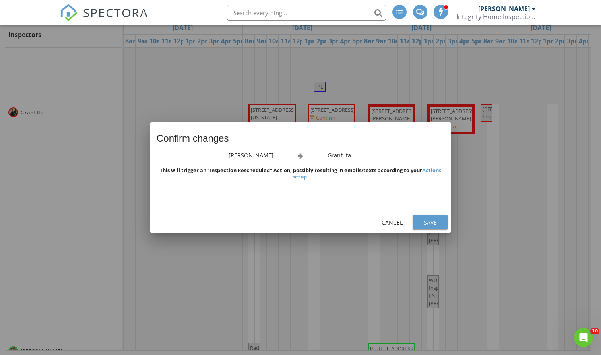
click at [425, 222] on div "Save" at bounding box center [430, 222] width 22 height 8
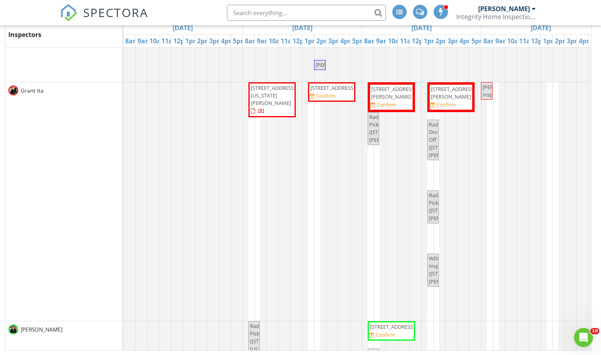
scroll to position [92, 0]
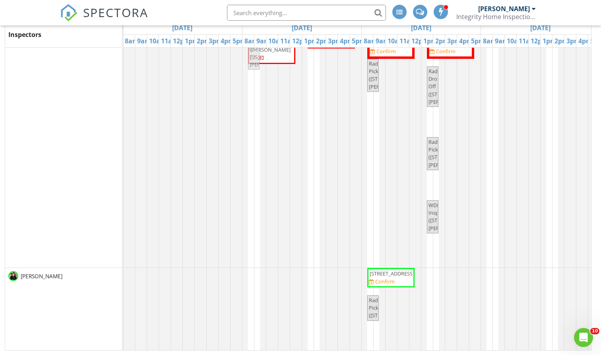
drag, startPoint x: 255, startPoint y: 287, endPoint x: 262, endPoint y: 231, distance: 56.5
click at [262, 231] on tbody "174 Chatham Rd NE, Cedar Rapids 52402 Pinnacle Success Meeting Radon Drop Off (…" at bounding box center [540, 135] width 835 height 439
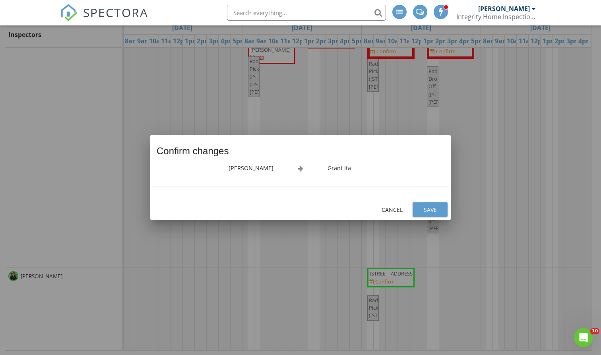
click at [423, 209] on div "Save" at bounding box center [430, 210] width 22 height 8
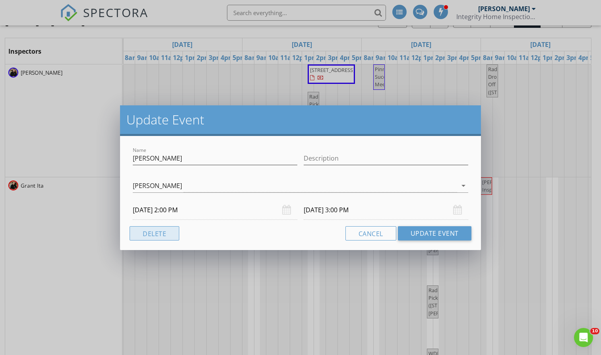
click at [174, 230] on button "Delete" at bounding box center [155, 233] width 50 height 14
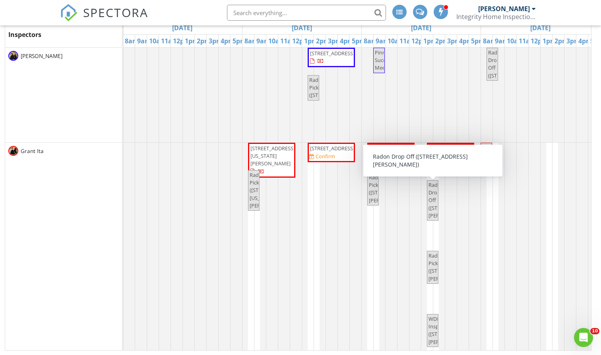
click at [433, 219] on span "Radon Drop Off (3731 Rogers Rd NW, Cedar Rapids)" at bounding box center [452, 200] width 46 height 38
select select "8"
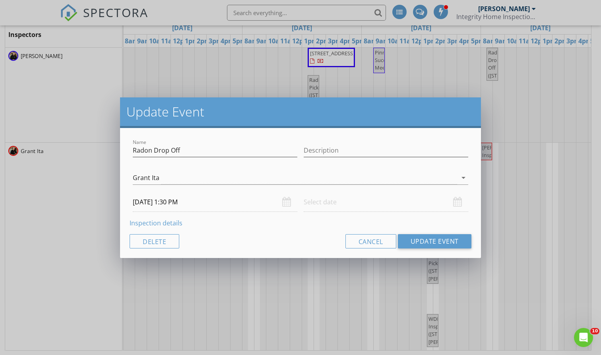
click at [217, 202] on input "09/09/2025 1:30 PM" at bounding box center [215, 201] width 165 height 19
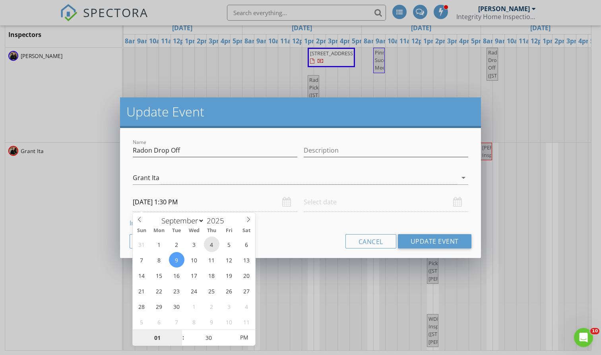
type input "[DATE] 1:30 PM"
type input "02"
type input "[DATE] 2:30 PM"
click at [180, 333] on span at bounding box center [180, 334] width 6 height 8
type input "03"
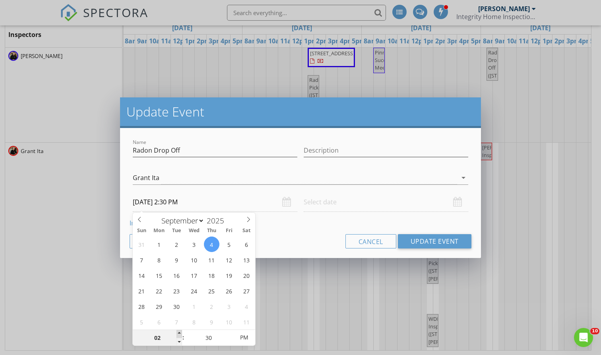
type input "09/04/2025 3:30 PM"
click at [180, 333] on span at bounding box center [180, 334] width 6 height 8
click at [310, 248] on div "Cancel Update Event" at bounding box center [301, 241] width 342 height 14
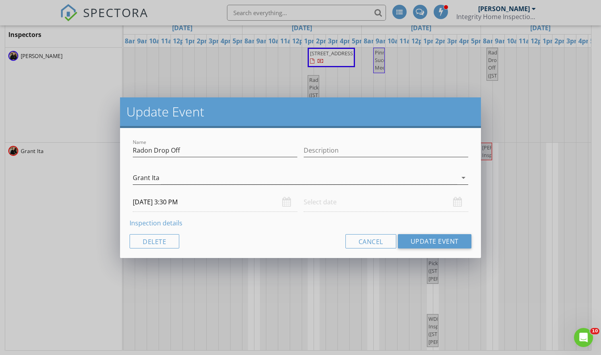
click at [292, 178] on div "Grant Ita" at bounding box center [295, 177] width 324 height 13
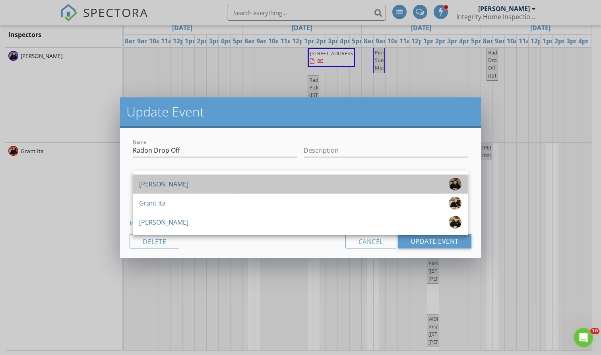
click at [292, 178] on div "[PERSON_NAME]" at bounding box center [300, 184] width 322 height 13
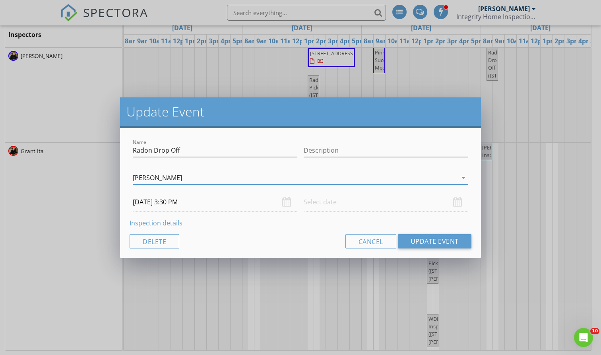
click at [291, 175] on div "[PERSON_NAME]" at bounding box center [295, 177] width 324 height 13
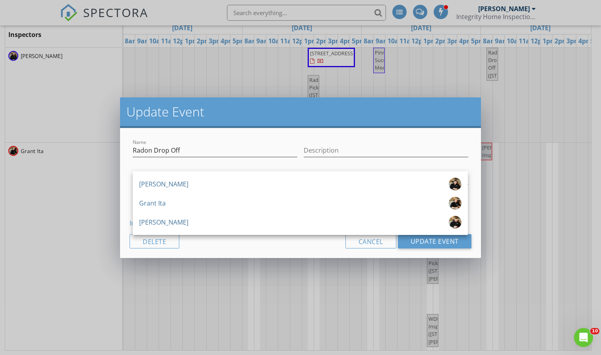
click at [277, 232] on div "Brian Leemans Grant Ita Josh Redenbaugh" at bounding box center [300, 203] width 335 height 64
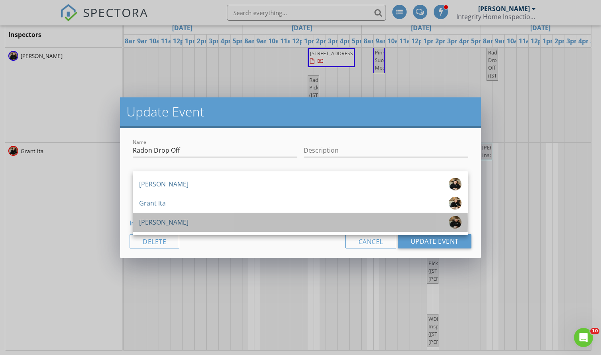
click at [278, 227] on div "[PERSON_NAME]" at bounding box center [300, 222] width 322 height 13
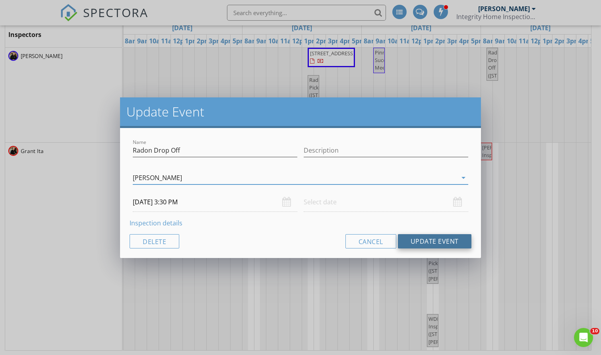
click at [431, 241] on button "Update Event" at bounding box center [435, 241] width 74 height 14
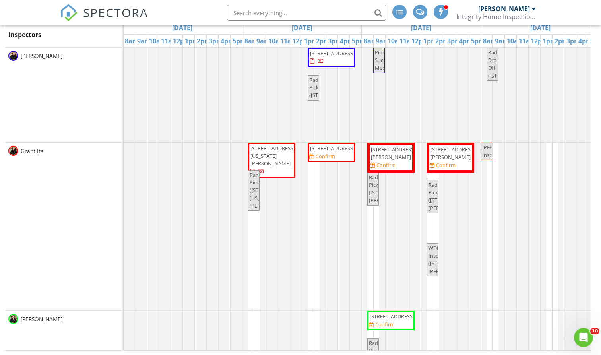
click at [433, 259] on span "WDI Inspection (3731 Rogers Rd NW, Cedar Rapids)" at bounding box center [452, 260] width 46 height 30
select select "8"
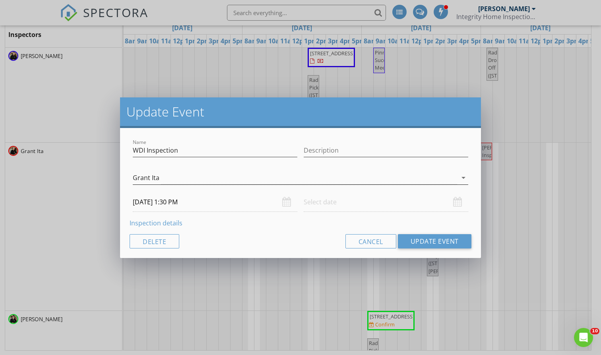
click at [183, 174] on div "Grant Ita" at bounding box center [295, 177] width 324 height 13
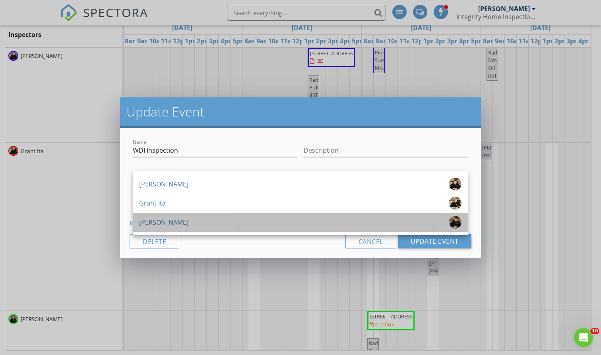
click at [166, 218] on div "[PERSON_NAME]" at bounding box center [163, 222] width 49 height 13
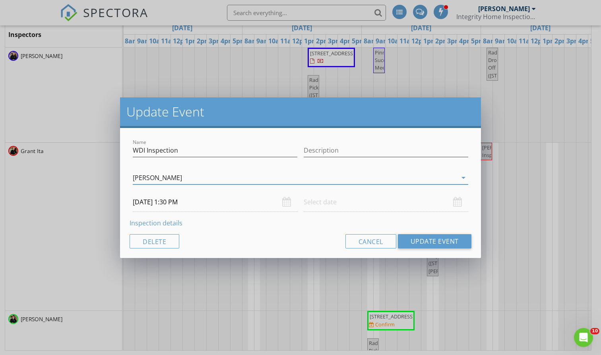
click at [166, 204] on input "09/09/2025 1:30 PM" at bounding box center [215, 201] width 165 height 19
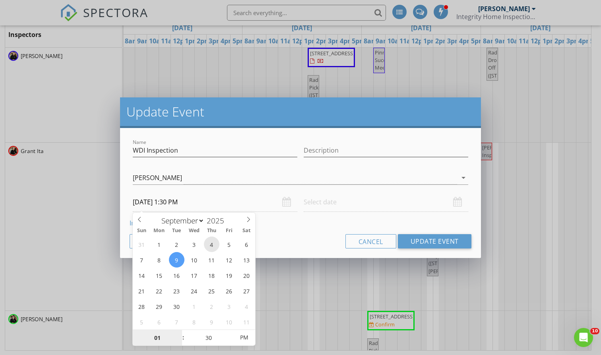
type input "[DATE] 1:30 PM"
type input "02"
type input "[DATE] 2:30 PM"
click at [179, 330] on span at bounding box center [180, 334] width 6 height 8
type input "03"
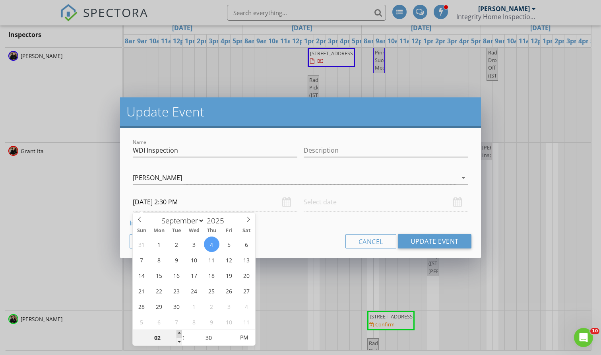
type input "09/04/2025 3:30 PM"
click at [179, 330] on span at bounding box center [180, 334] width 6 height 8
type input "04"
type input "09/04/2025 4:30 PM"
click at [179, 330] on span at bounding box center [180, 334] width 6 height 8
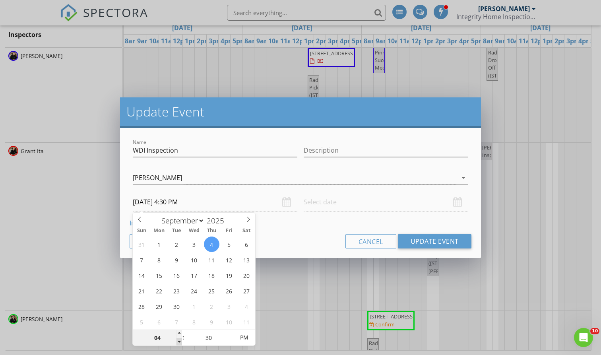
type input "03"
type input "09/04/2025 3:30 PM"
click at [177, 340] on span at bounding box center [180, 342] width 6 height 8
click at [429, 243] on button "Update Event" at bounding box center [435, 241] width 74 height 14
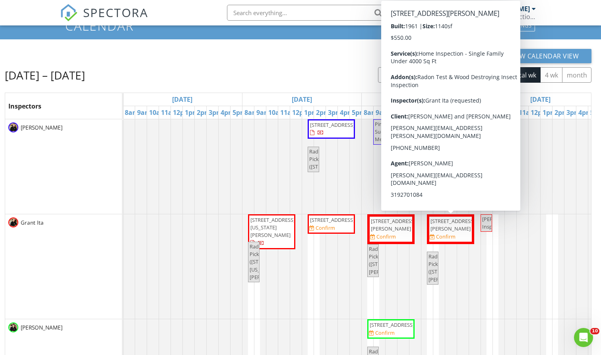
click at [123, 142] on div at bounding box center [123, 166] width 0 height 95
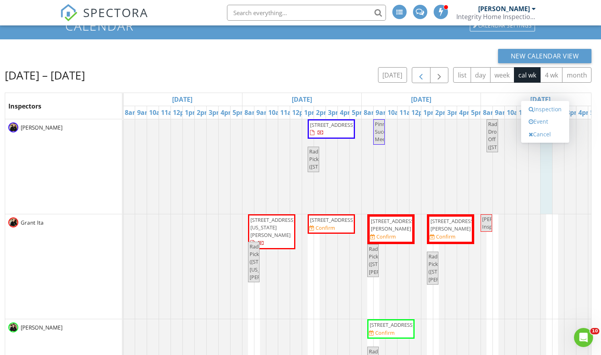
click at [422, 72] on span "button" at bounding box center [421, 76] width 10 height 10
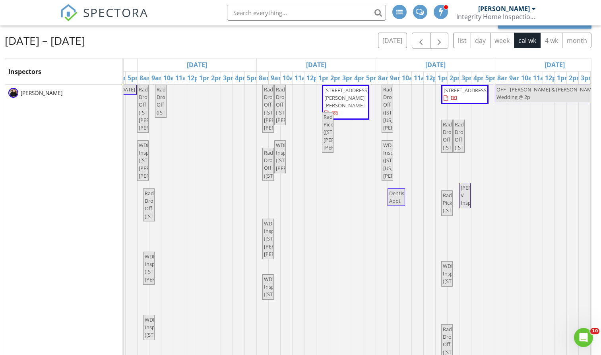
click at [466, 196] on span "Lesley V Inspection" at bounding box center [465, 195] width 10 height 23
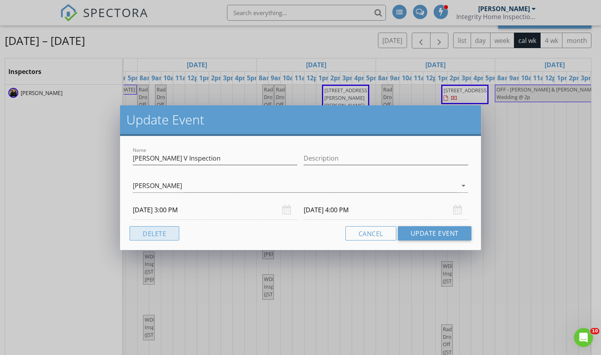
click at [167, 234] on button "Delete" at bounding box center [155, 233] width 50 height 14
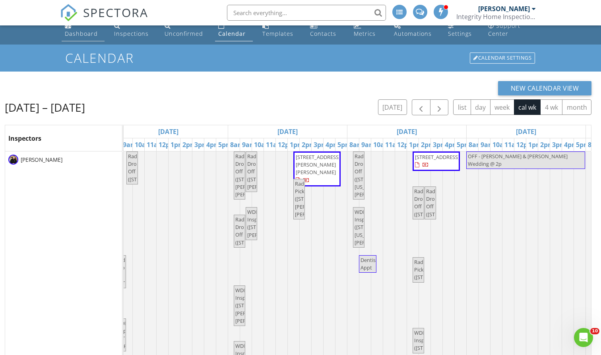
click at [82, 31] on div "Dashboard" at bounding box center [81, 34] width 33 height 8
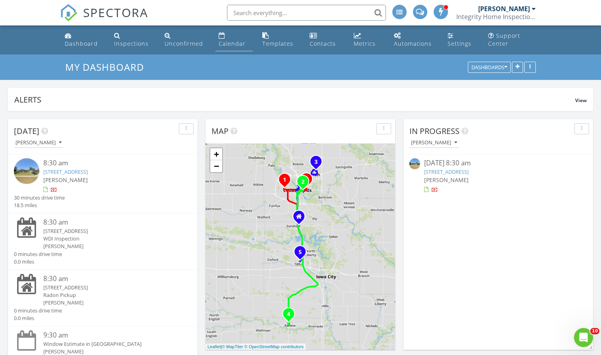
click at [234, 42] on div "Calendar" at bounding box center [232, 44] width 27 height 8
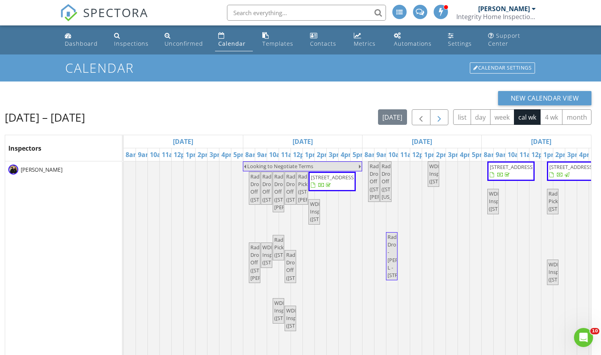
click at [436, 120] on span "button" at bounding box center [440, 118] width 10 height 10
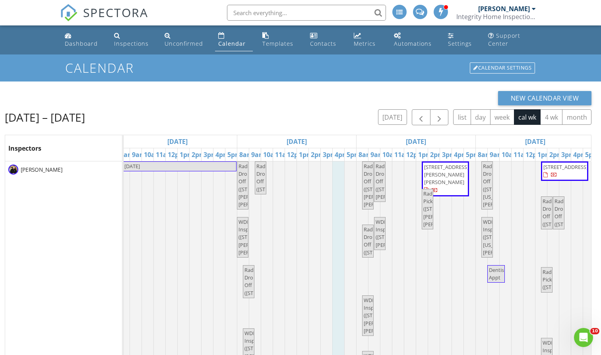
click at [334, 153] on link "Event" at bounding box center [337, 150] width 41 height 13
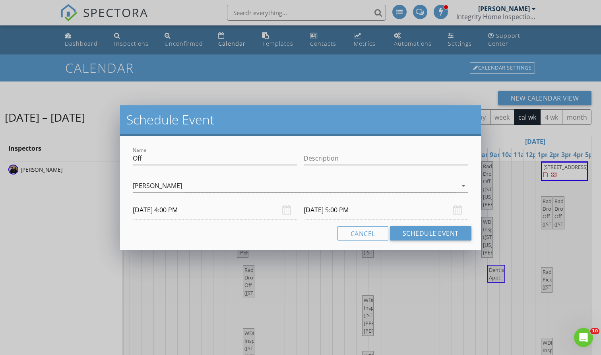
click at [196, 148] on div "Name Off" at bounding box center [215, 160] width 165 height 26
click at [191, 157] on input "Off" at bounding box center [215, 158] width 165 height 13
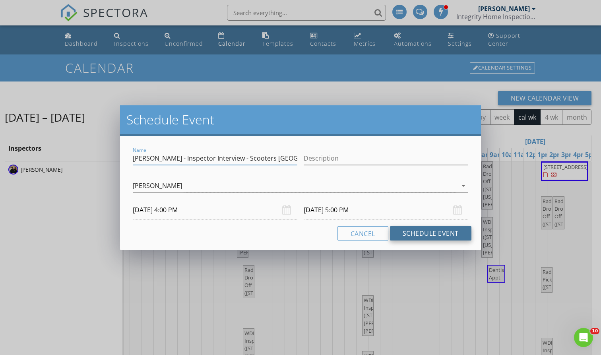
type input "Mike Evans - Inspector Interview - Scooters Westdale"
click at [409, 233] on button "Schedule Event" at bounding box center [431, 233] width 82 height 14
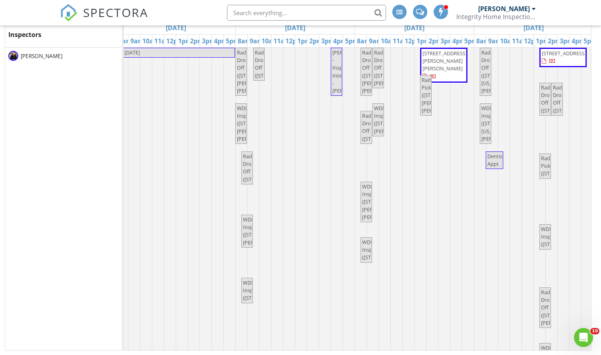
scroll to position [0, 127]
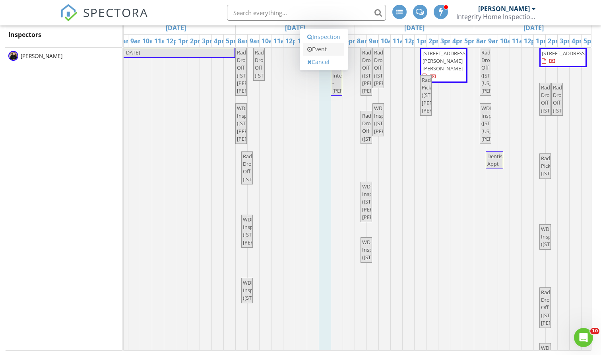
click at [319, 49] on link "Event" at bounding box center [323, 49] width 41 height 13
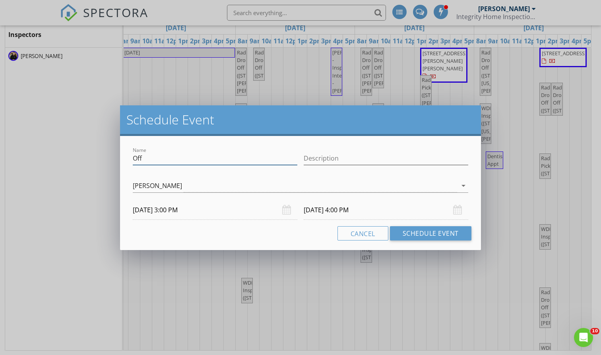
click at [147, 161] on input "Off" at bounding box center [215, 158] width 165 height 13
type input "Mike Paige Interview - Scooters on C Ave NE"
click at [441, 231] on button "Schedule Event" at bounding box center [431, 233] width 82 height 14
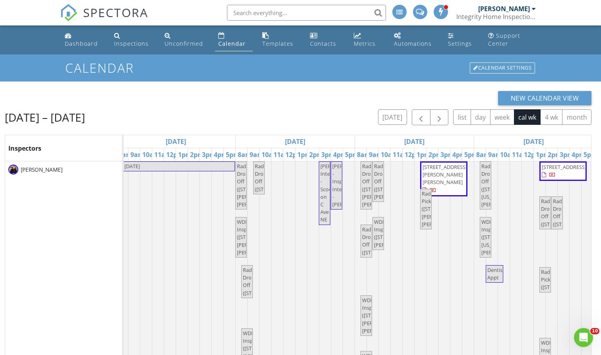
scroll to position [0, 0]
click at [230, 47] on div "Calendar" at bounding box center [231, 44] width 27 height 8
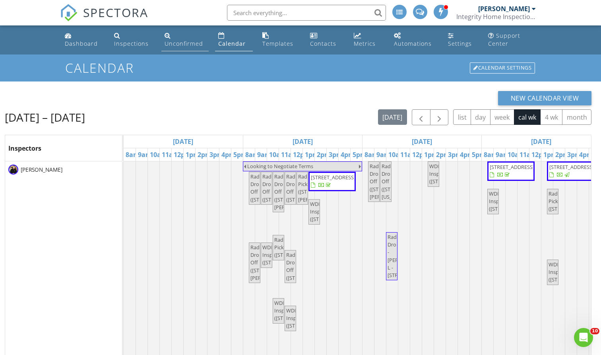
click at [186, 37] on link "Unconfirmed" at bounding box center [185, 40] width 48 height 23
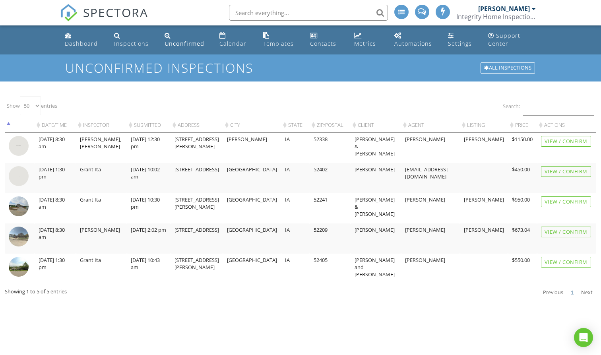
select select "50"
click at [233, 39] on link "Calendar" at bounding box center [234, 40] width 37 height 23
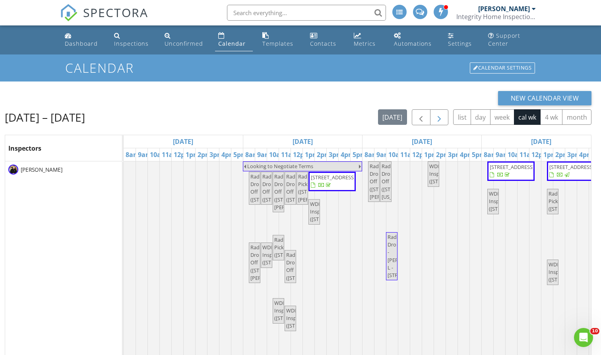
click at [440, 112] on button "button" at bounding box center [439, 117] width 19 height 16
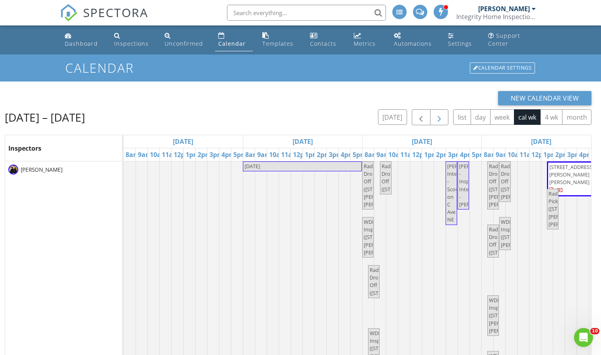
click at [440, 112] on button "button" at bounding box center [439, 117] width 19 height 16
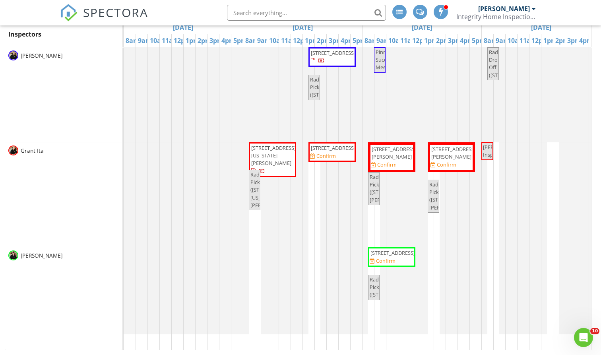
scroll to position [114, 0]
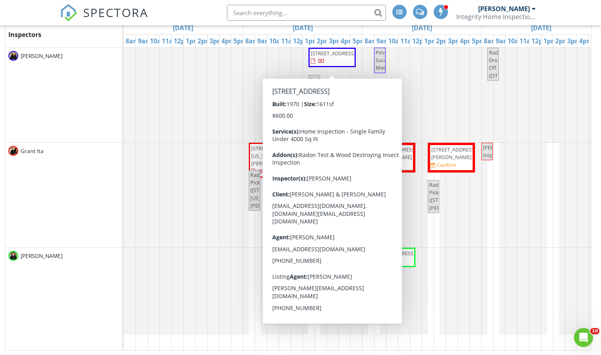
click at [346, 52] on span "[STREET_ADDRESS]" at bounding box center [333, 53] width 45 height 7
